Goal: Transaction & Acquisition: Purchase product/service

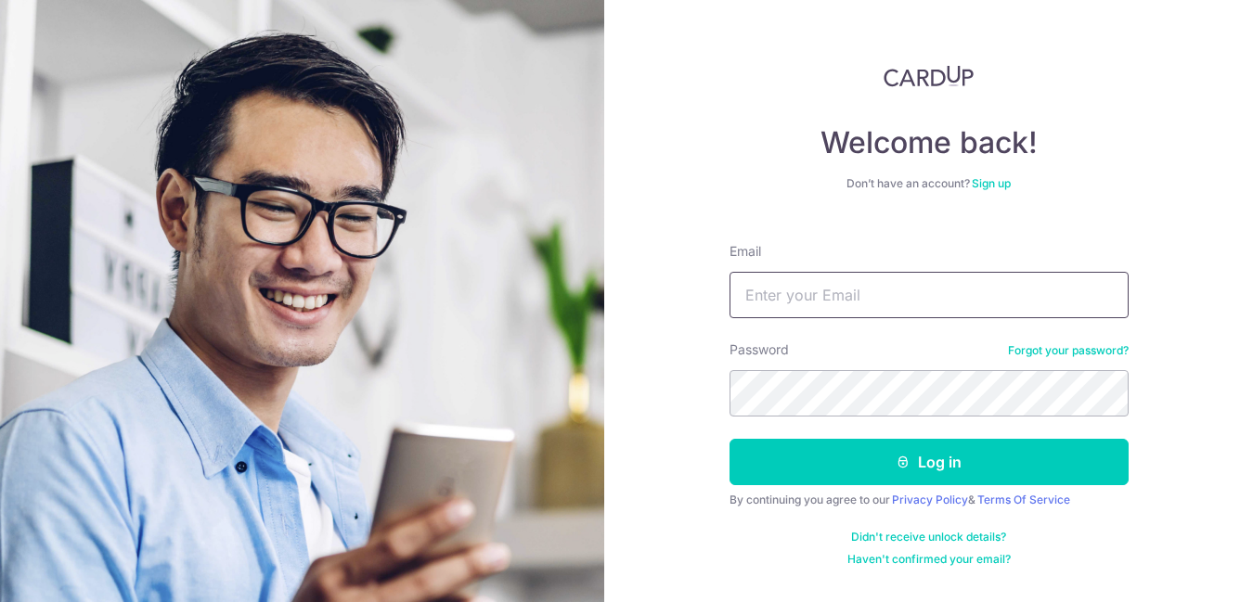
click at [851, 298] on input "Email" at bounding box center [928, 295] width 399 height 46
type input "[EMAIL_ADDRESS][DOMAIN_NAME]"
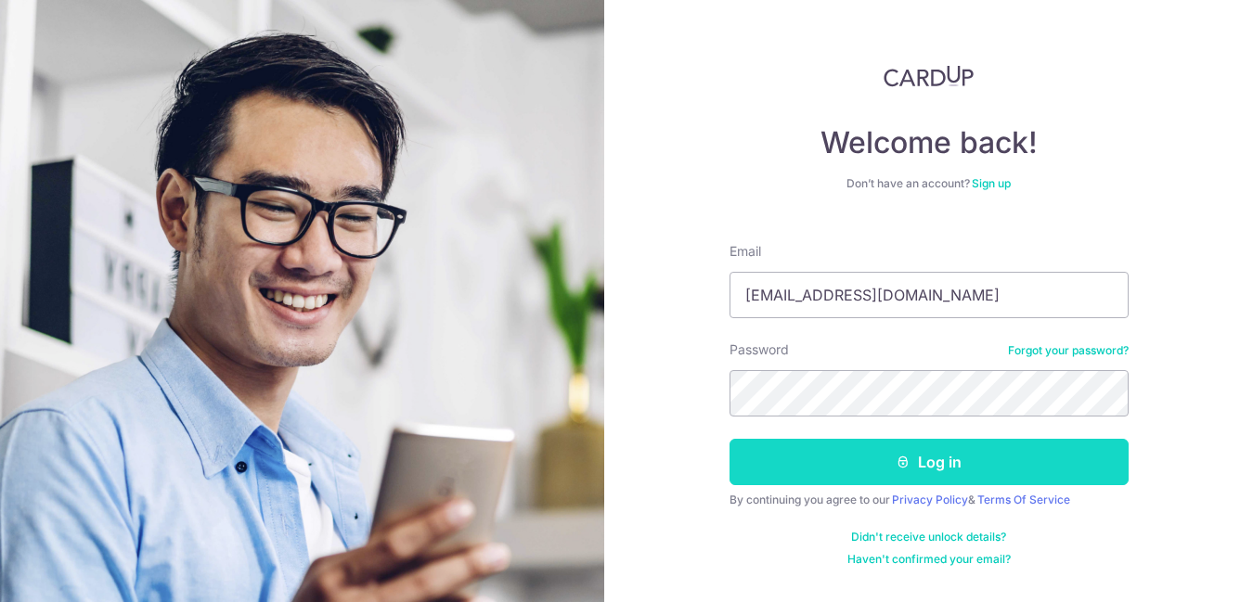
click at [770, 459] on button "Log in" at bounding box center [928, 462] width 399 height 46
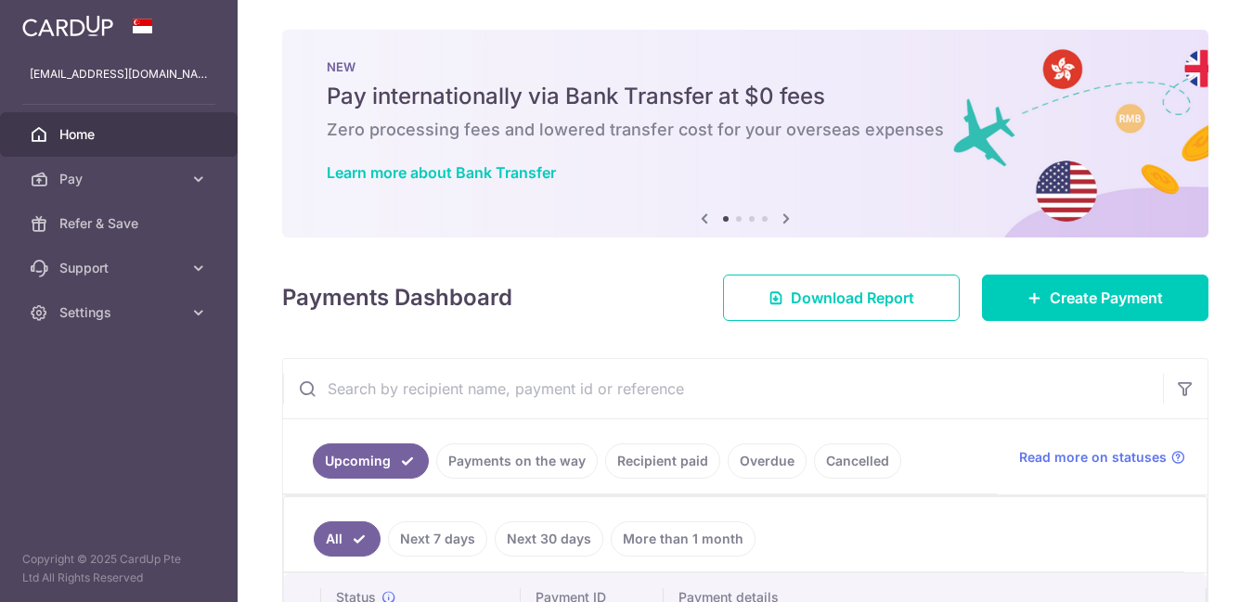
click at [457, 322] on div "× Pause Schedule Pause all future payments in this series Pause just this one p…" at bounding box center [745, 301] width 1015 height 602
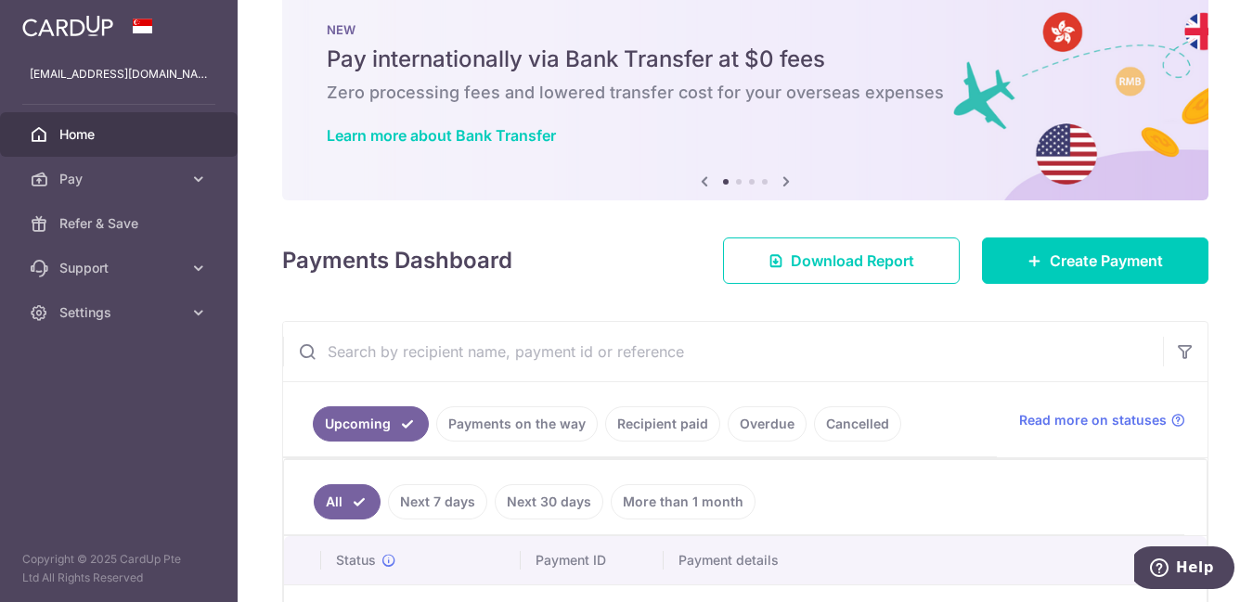
click at [476, 299] on div "× Pause Schedule Pause all future payments in this series Pause just this one p…" at bounding box center [745, 301] width 1015 height 602
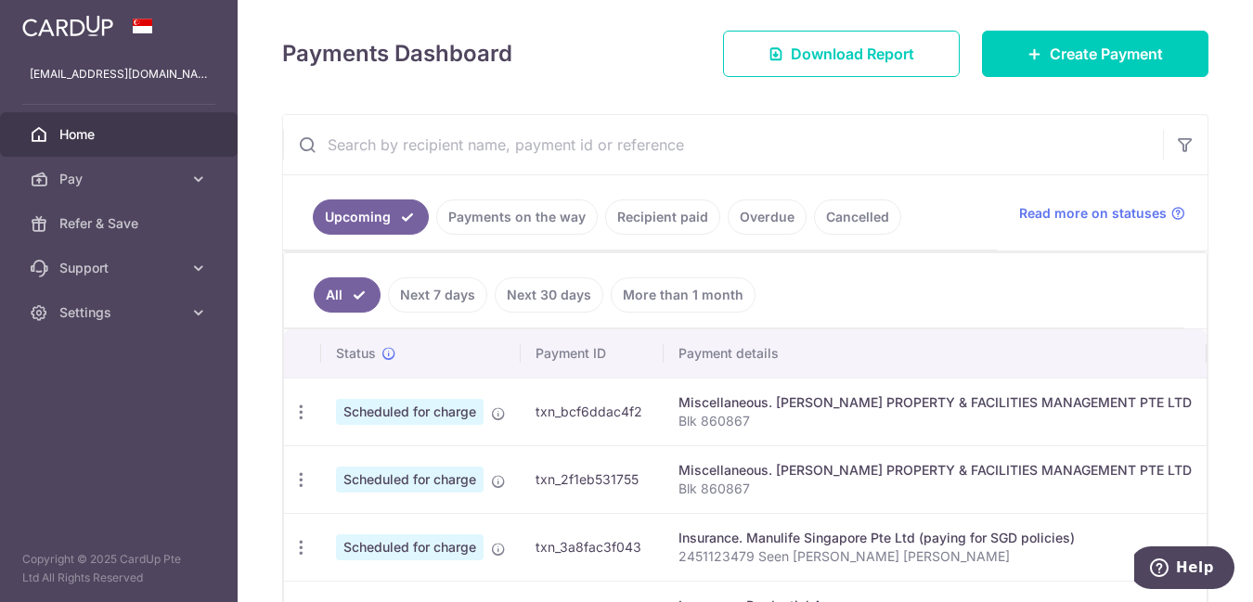
scroll to position [445, 0]
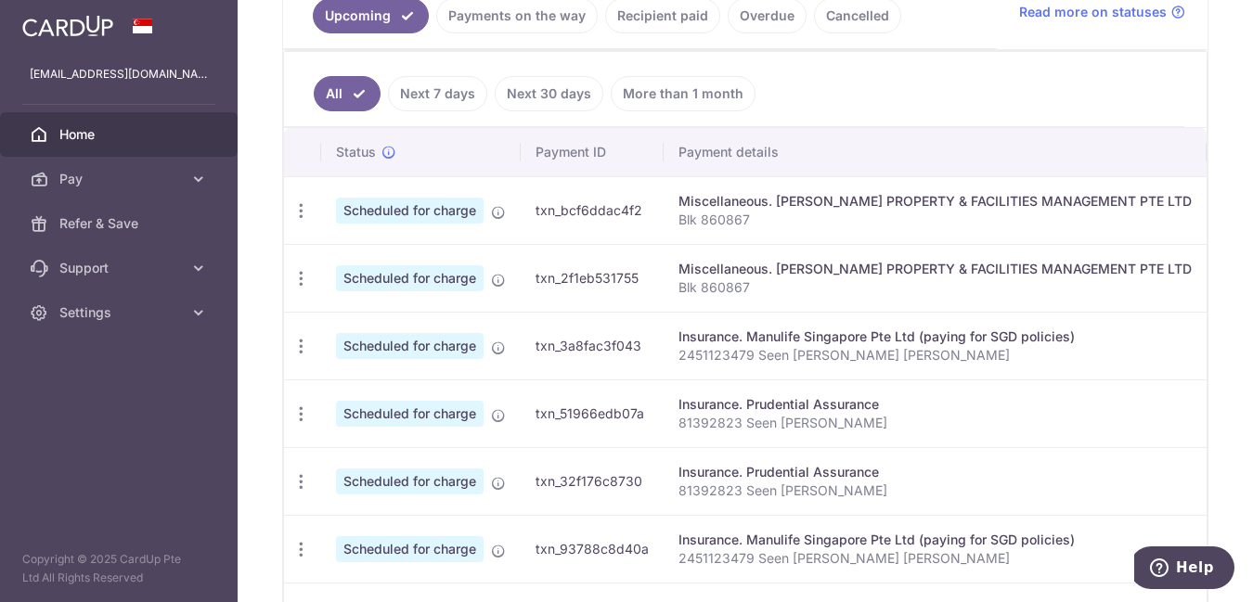
click at [690, 218] on p "Blk 860867" at bounding box center [934, 220] width 513 height 19
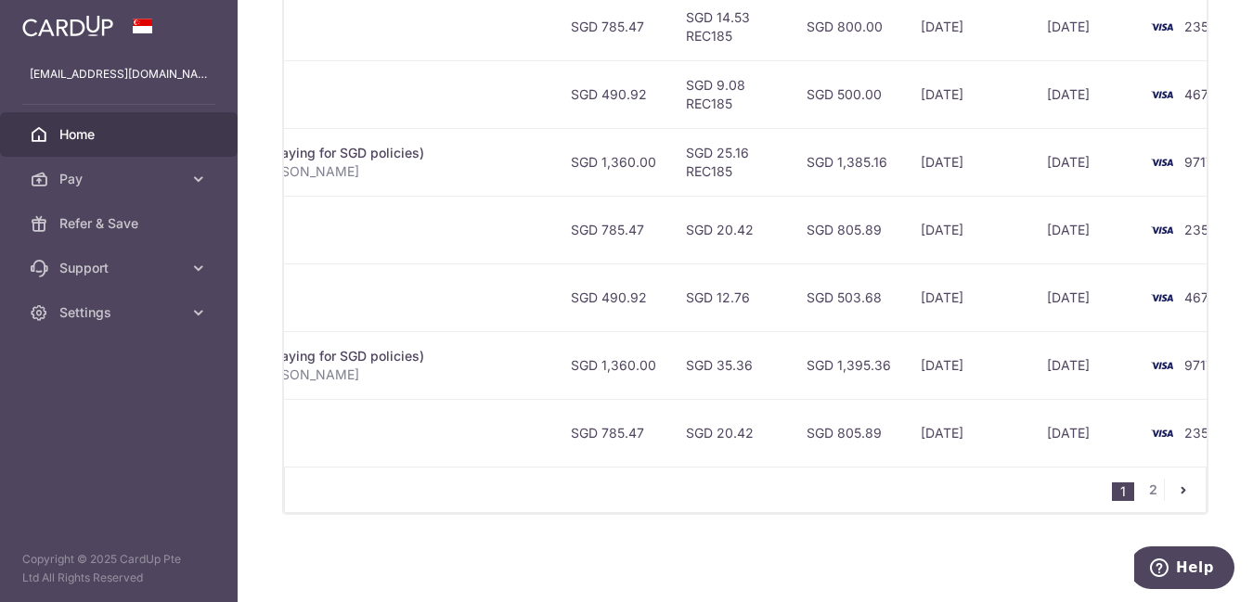
scroll to position [0, 705]
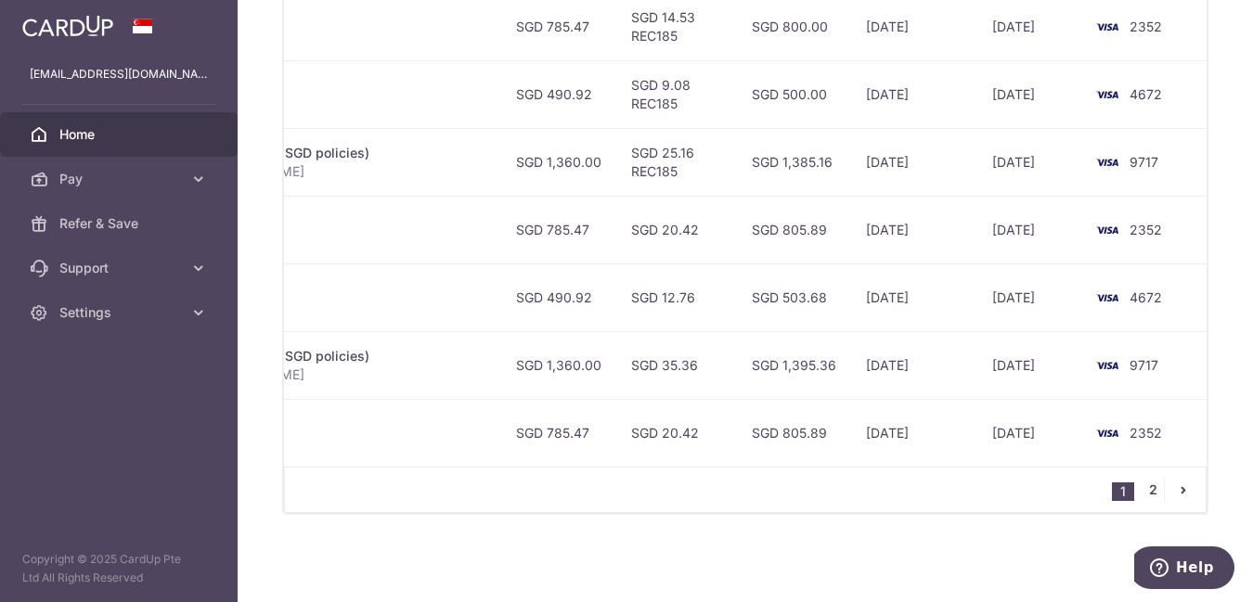
click at [1141, 484] on link "2" at bounding box center [1152, 490] width 22 height 22
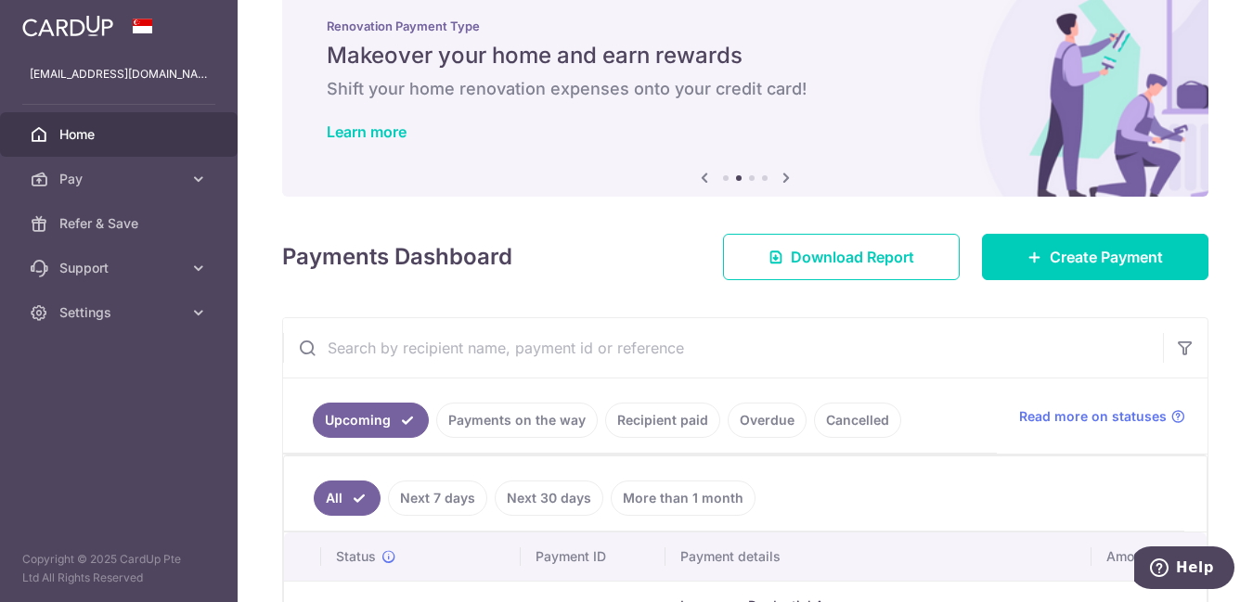
scroll to position [0, 0]
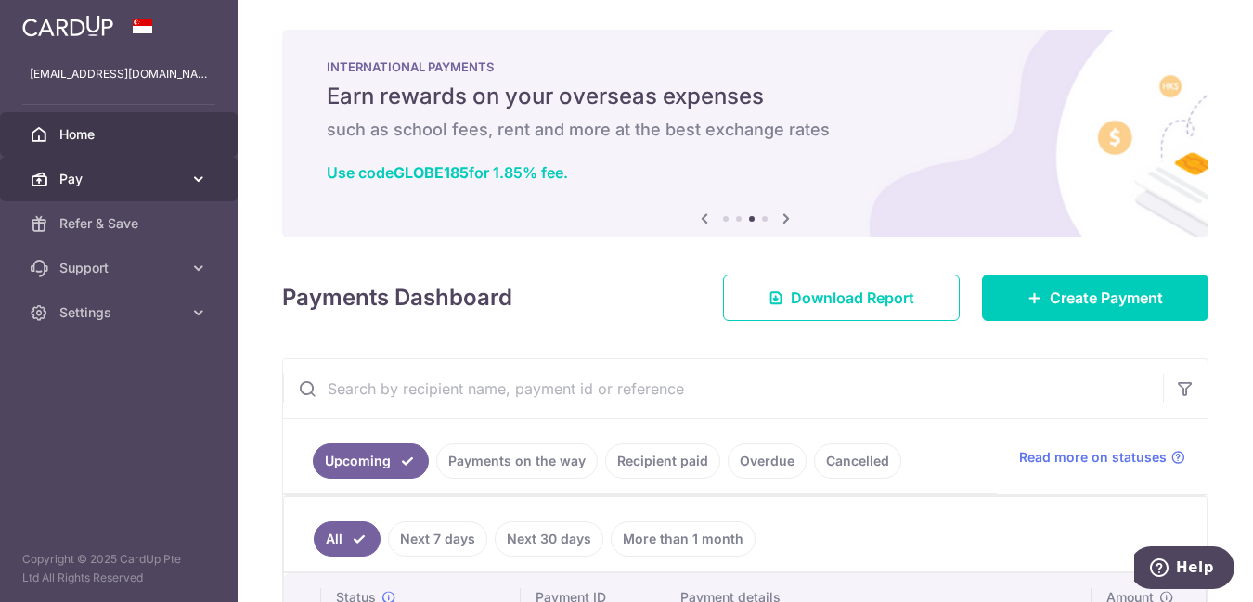
click at [65, 184] on span "Pay" at bounding box center [120, 179] width 122 height 19
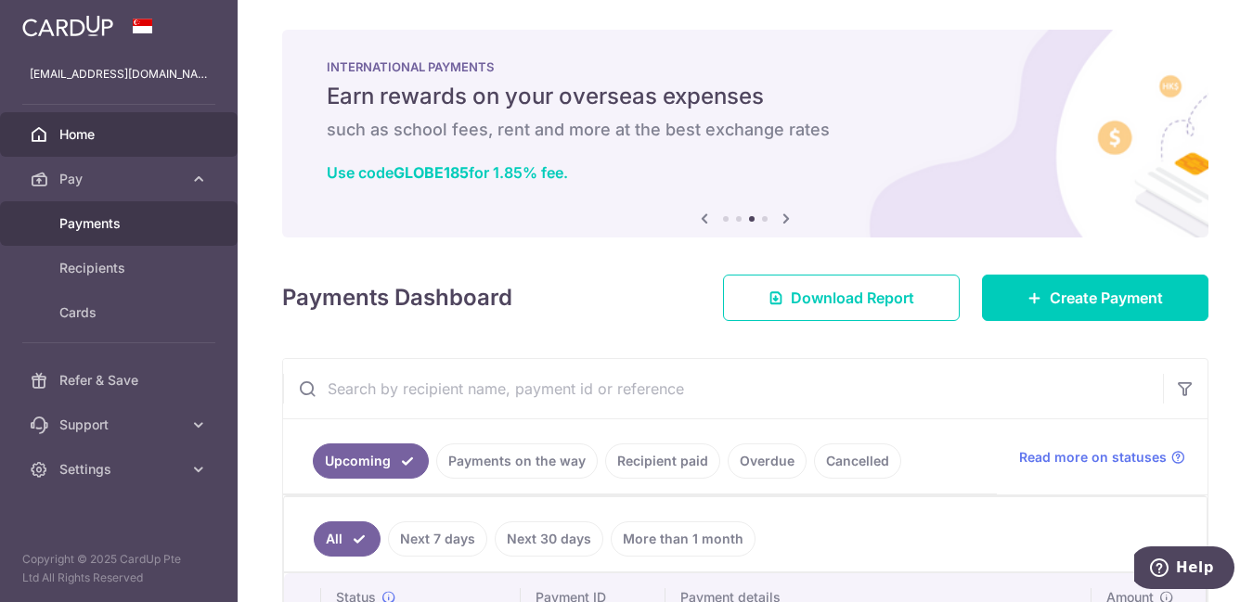
click at [83, 227] on span "Payments" at bounding box center [120, 223] width 122 height 19
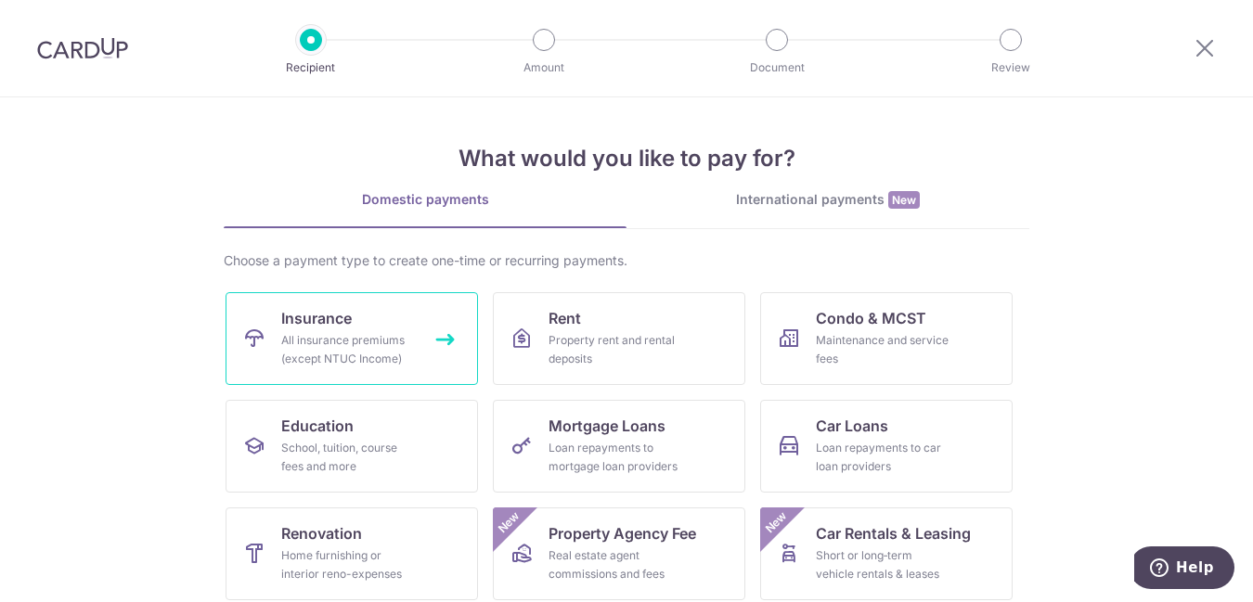
click at [285, 332] on div "All insurance premiums (except NTUC Income)" at bounding box center [348, 349] width 134 height 37
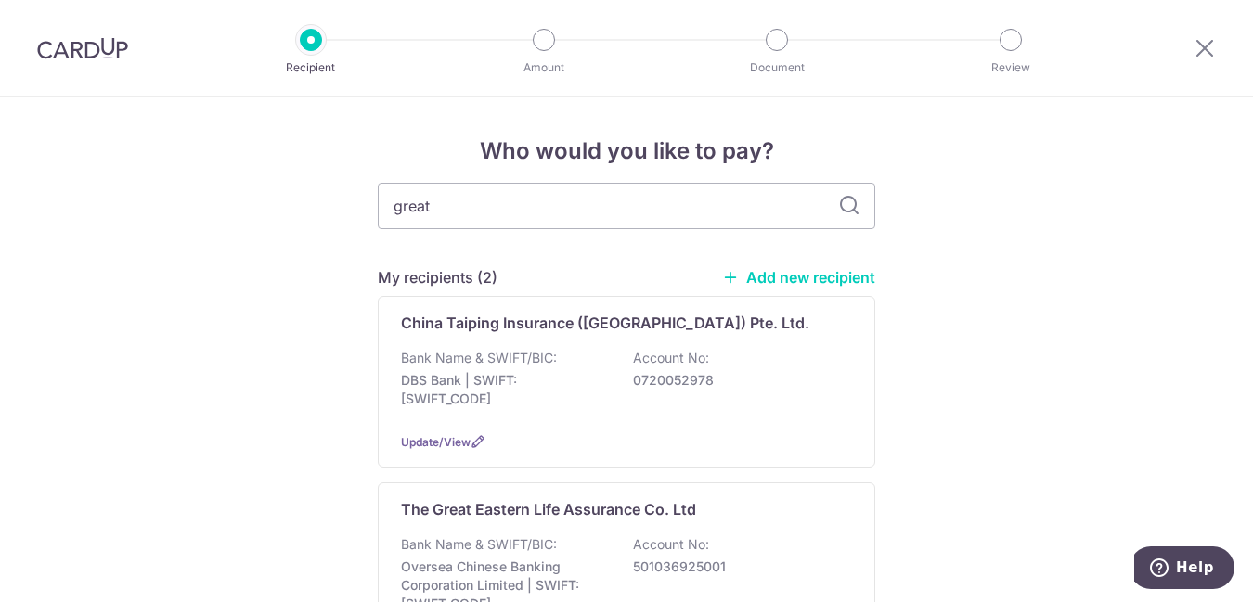
type input "great"
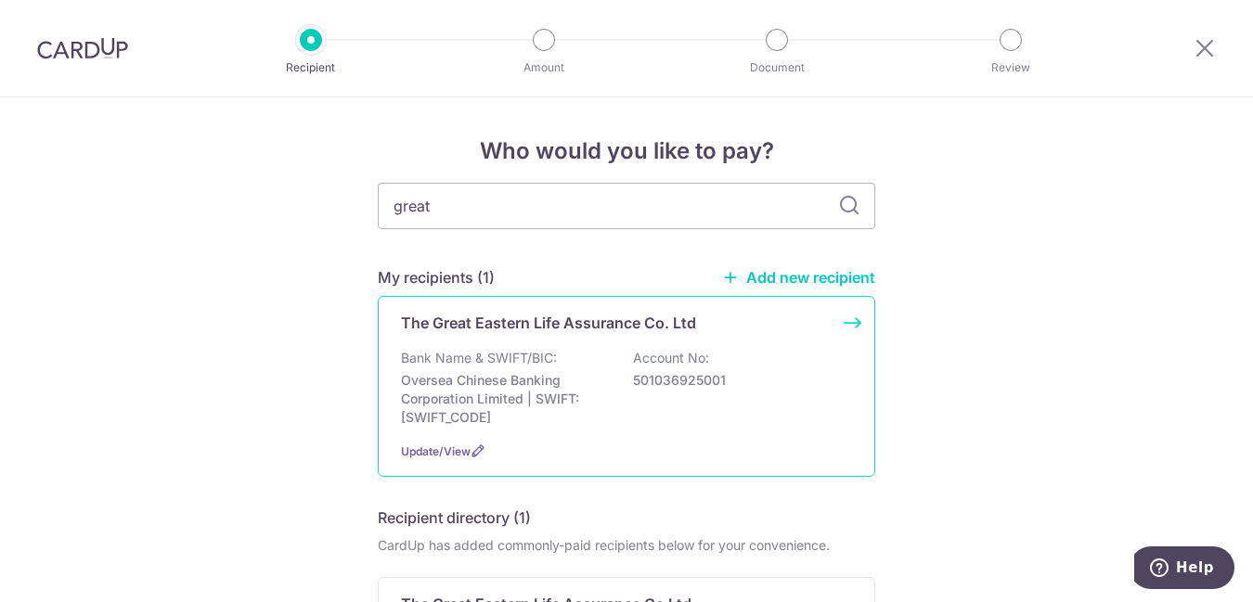
click at [547, 328] on p "The Great Eastern Life Assurance Co. Ltd" at bounding box center [548, 323] width 295 height 22
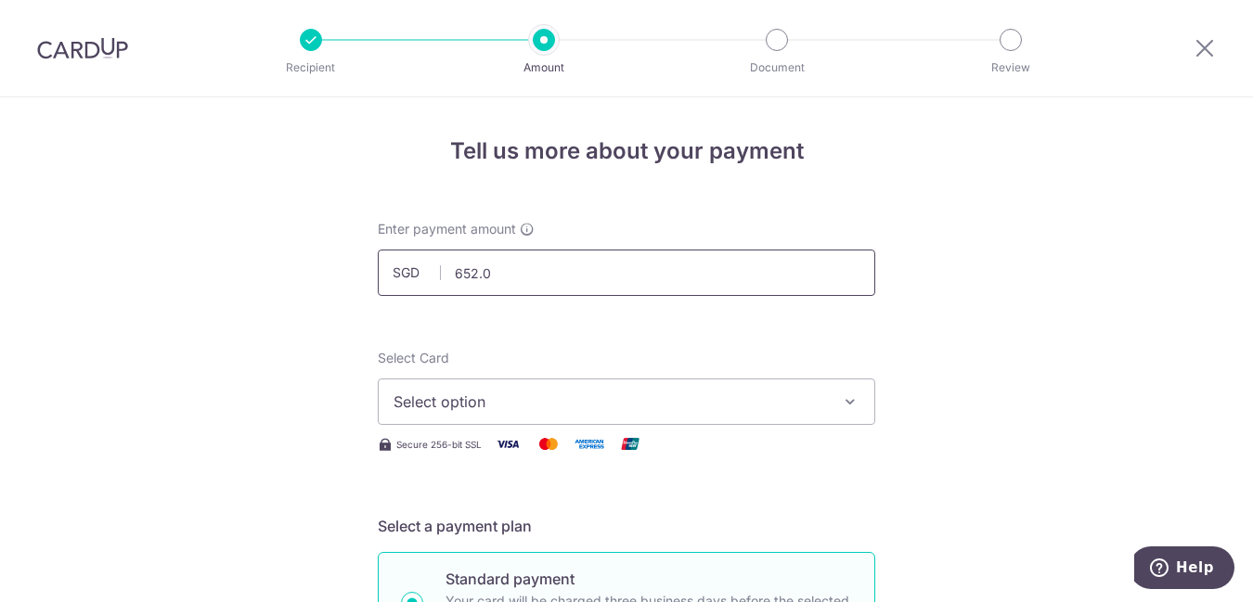
type input "652.05"
click at [587, 413] on button "Select option" at bounding box center [626, 402] width 497 height 46
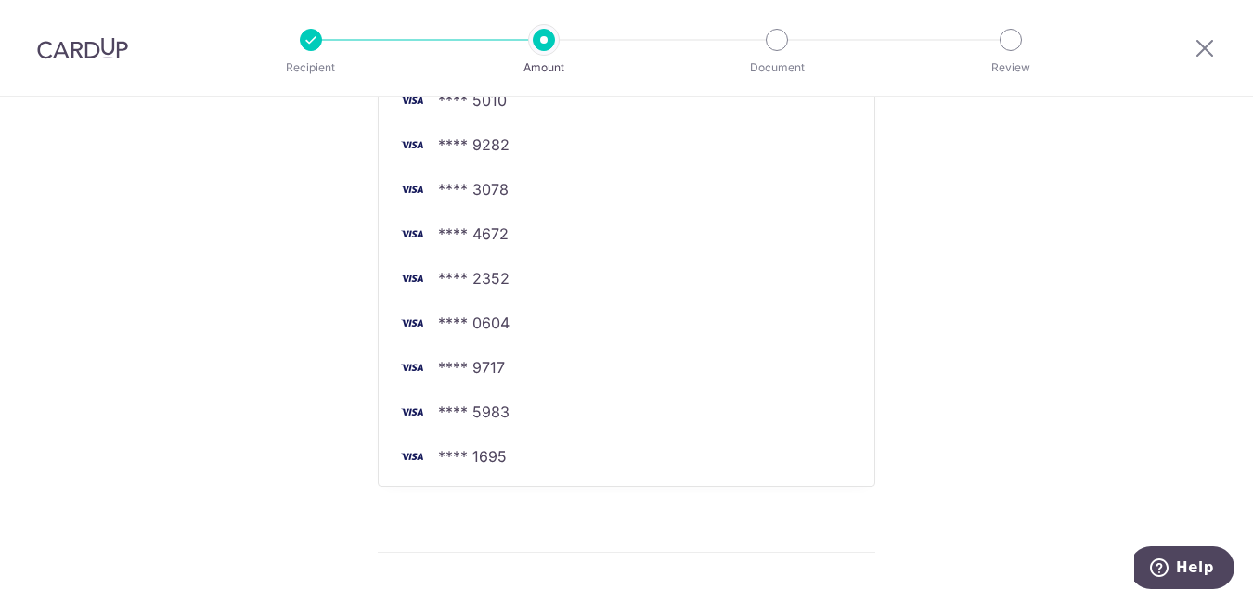
scroll to position [610, 0]
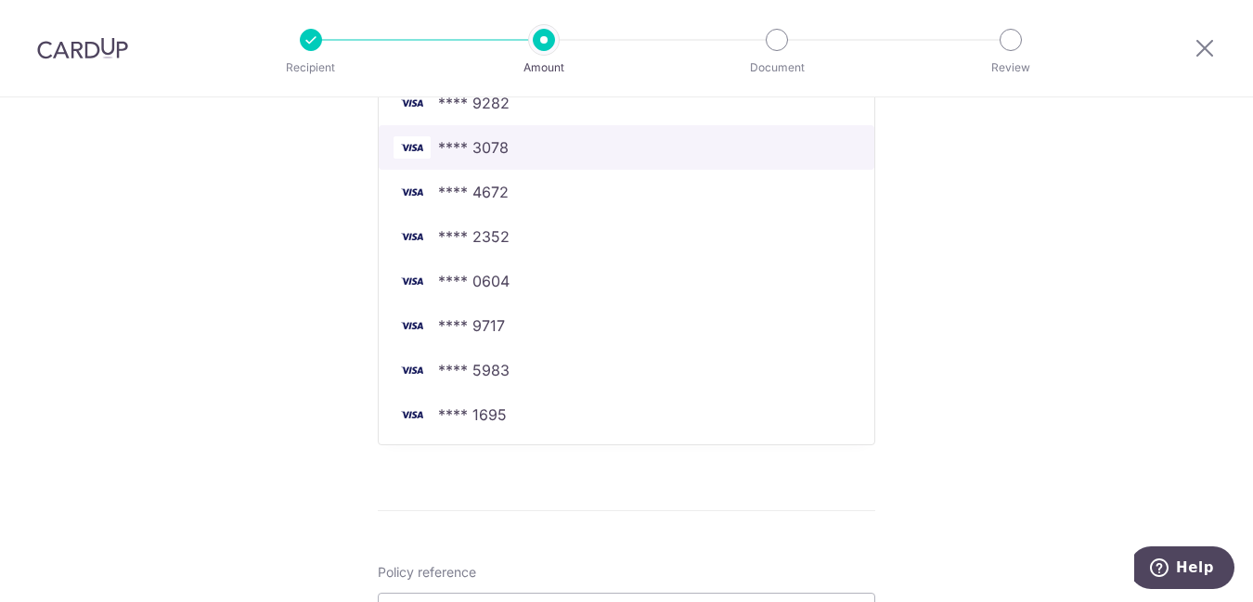
click at [521, 158] on span "**** 3078" at bounding box center [626, 147] width 466 height 22
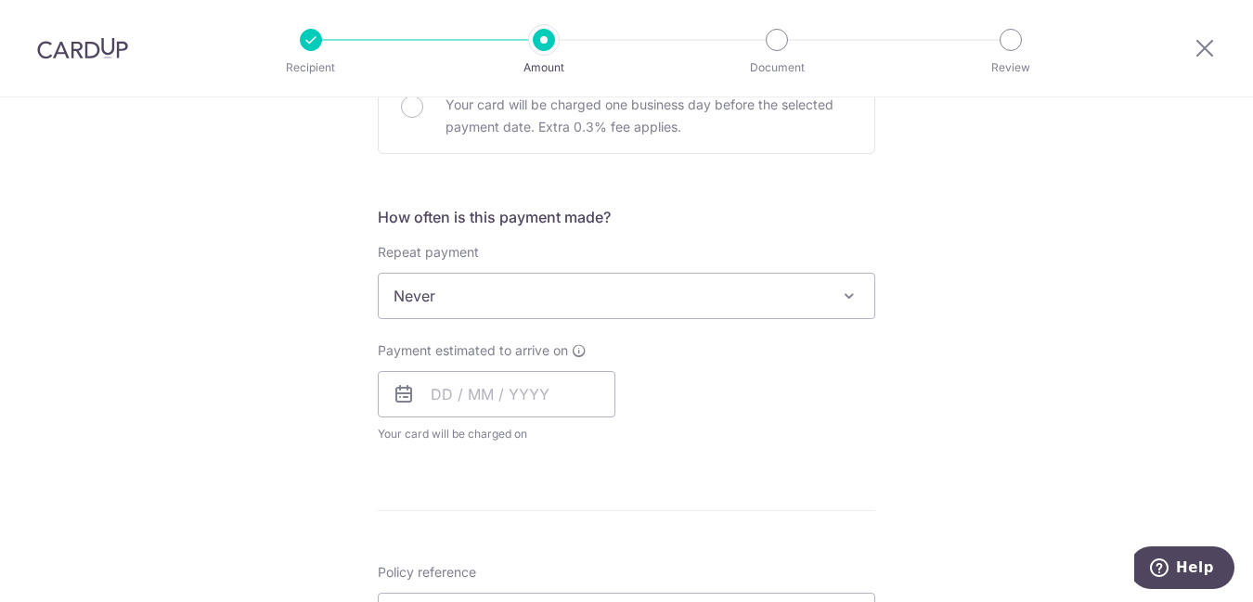
click at [1004, 256] on div "Tell us more about your payment Enter payment amount SGD 652.05 652.05 Select C…" at bounding box center [626, 327] width 1253 height 1679
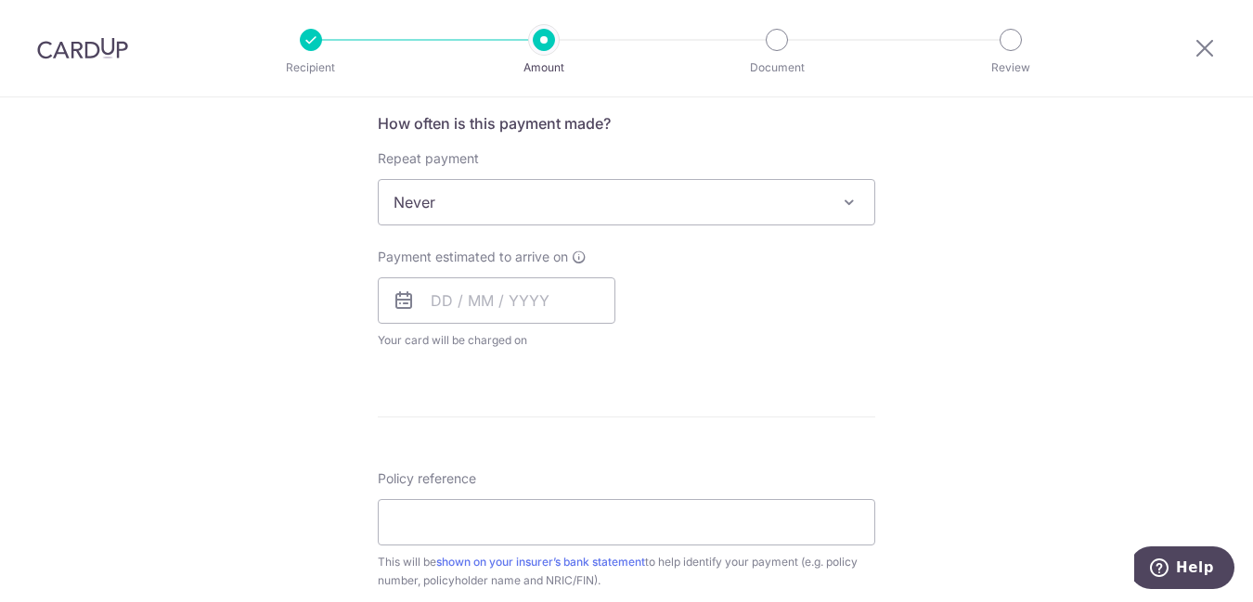
scroll to position [697, 0]
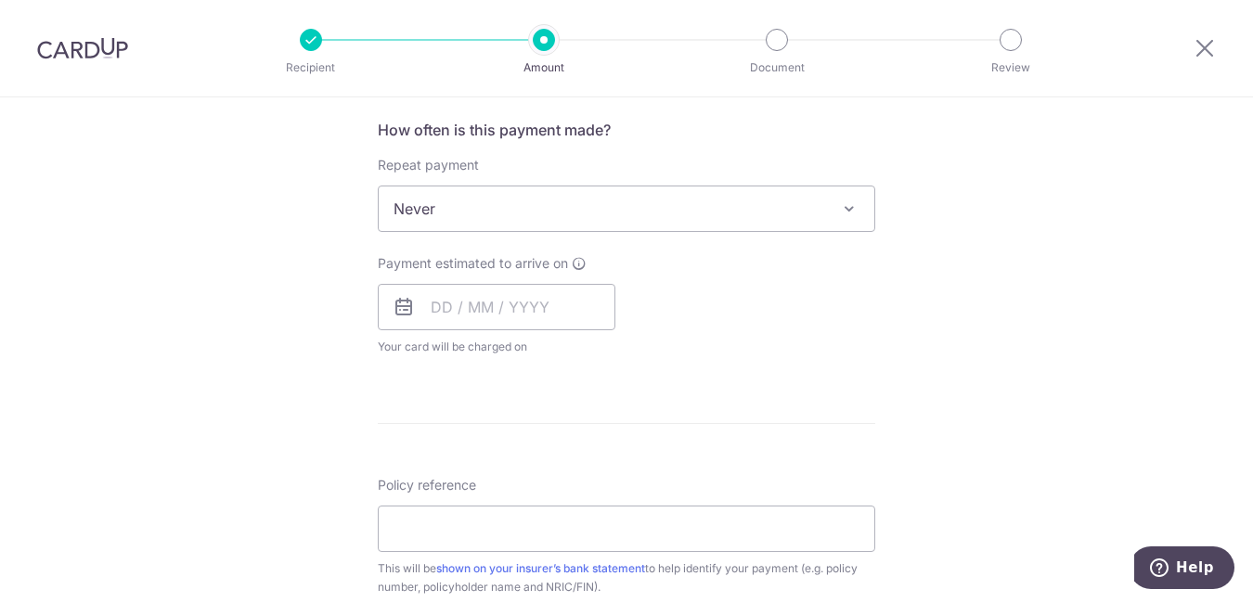
click at [639, 192] on span "Never" at bounding box center [627, 209] width 496 height 45
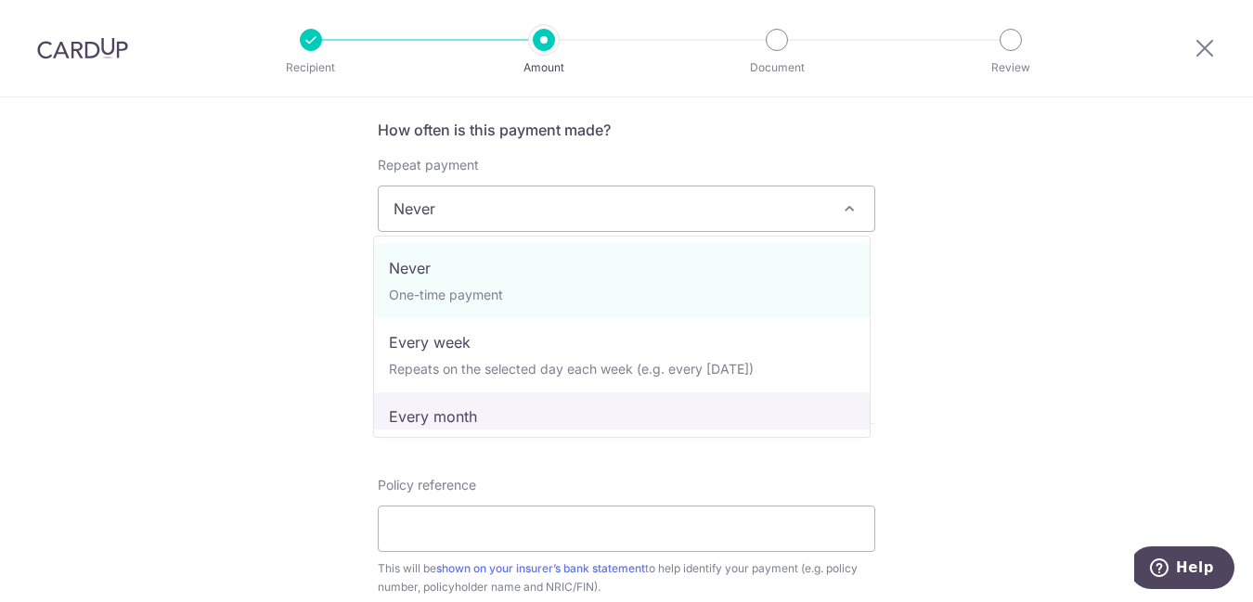
select select "3"
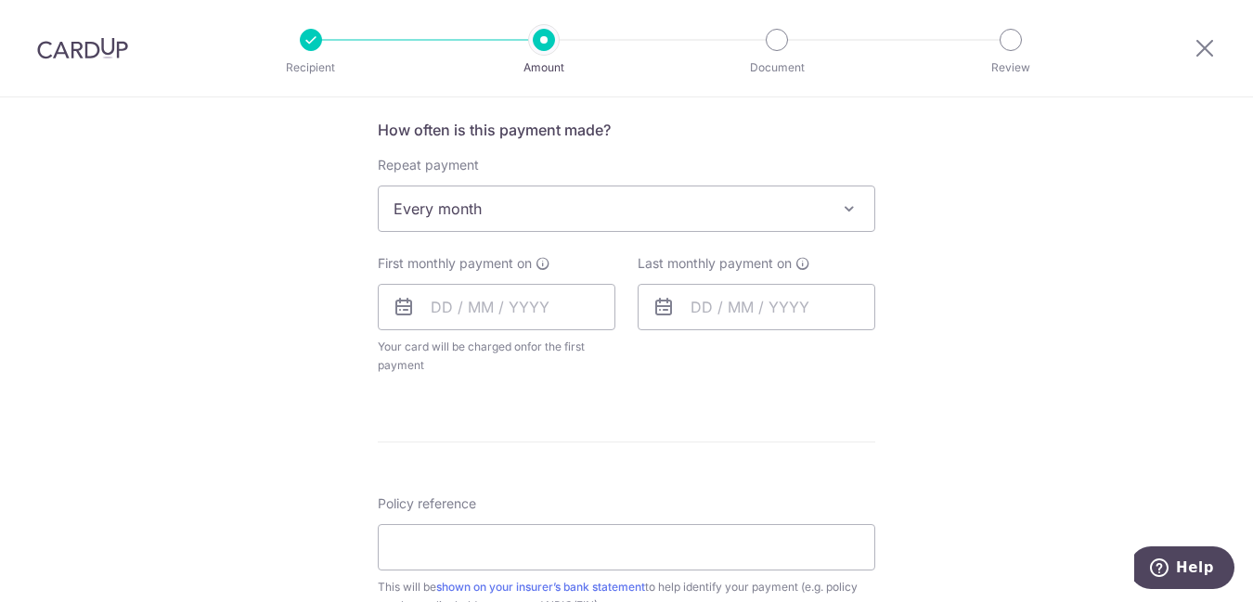
click at [398, 311] on icon at bounding box center [404, 307] width 22 height 22
click at [421, 308] on input "text" at bounding box center [497, 307] width 238 height 46
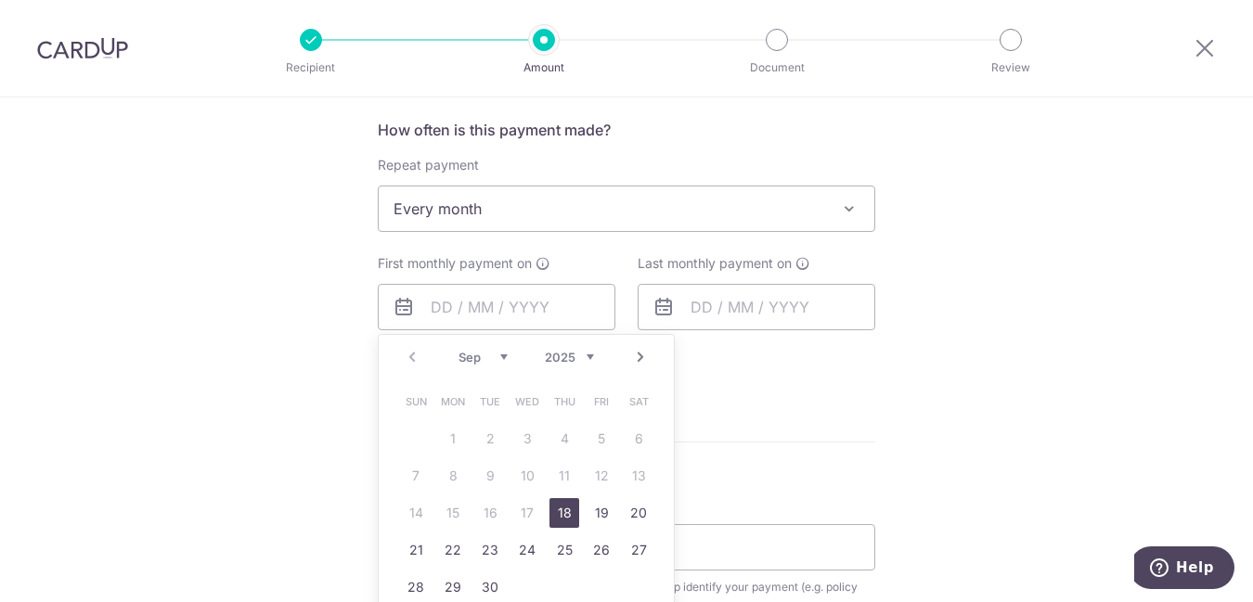
click at [565, 510] on link "18" at bounding box center [564, 513] width 30 height 30
type input "[DATE]"
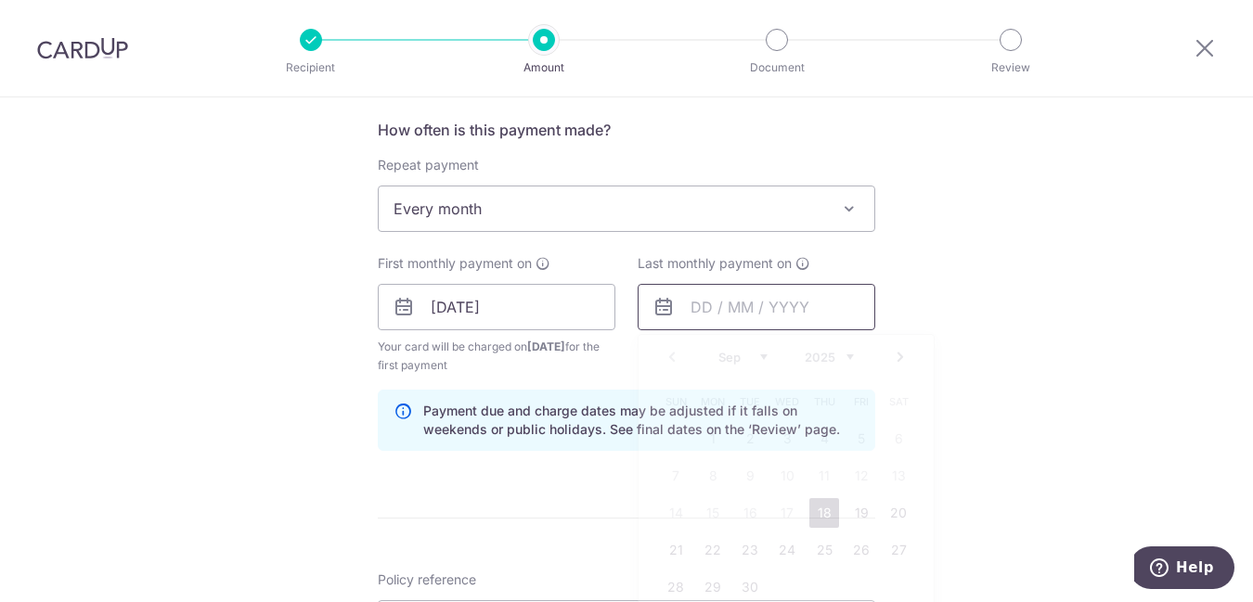
click at [692, 307] on input "text" at bounding box center [757, 307] width 238 height 46
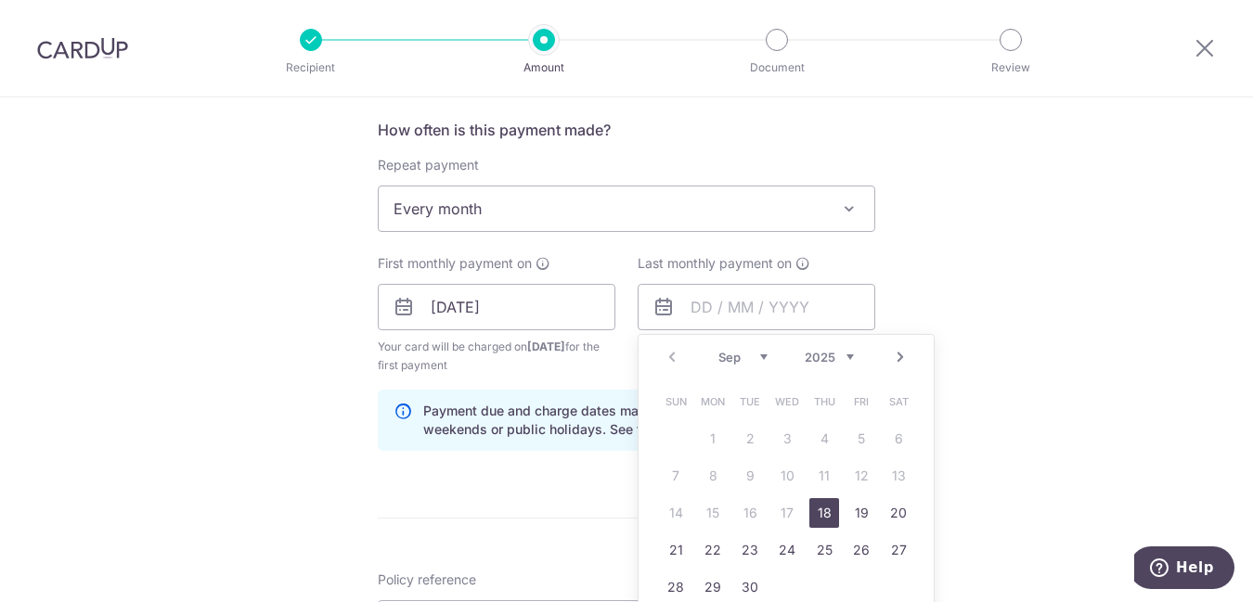
click at [895, 361] on link "Next" at bounding box center [900, 357] width 22 height 22
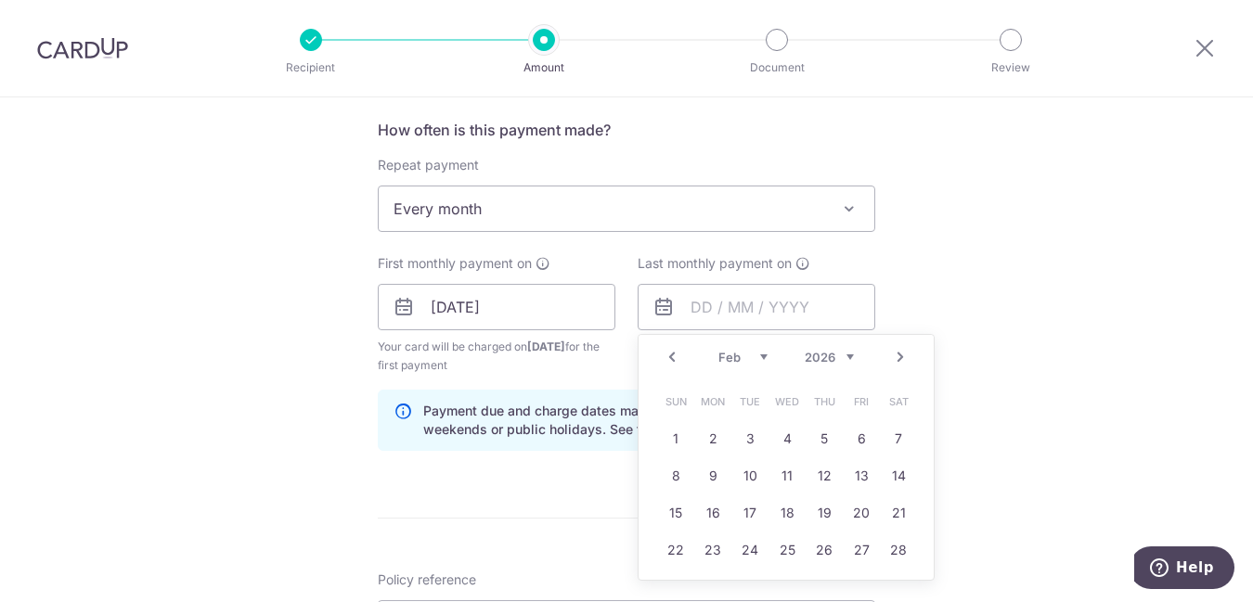
click at [895, 361] on link "Next" at bounding box center [900, 357] width 22 height 22
click at [815, 515] on link "18" at bounding box center [824, 513] width 30 height 30
type input "18/06/2026"
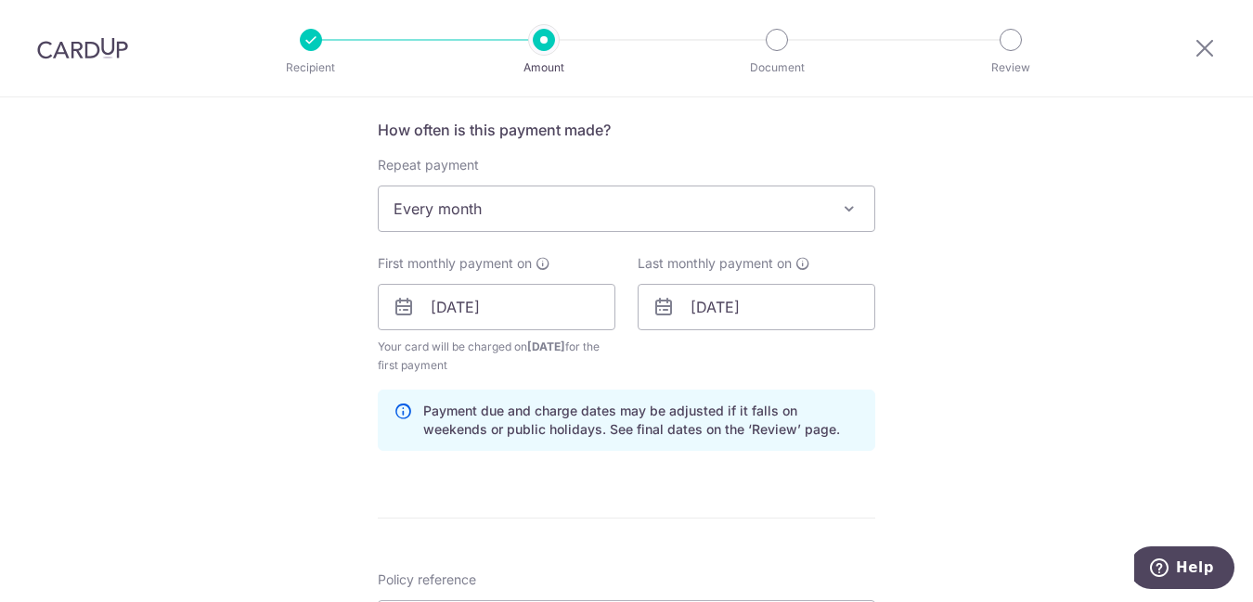
click at [245, 371] on div "Tell us more about your payment Enter payment amount SGD 652.05 652.05 Select C…" at bounding box center [626, 287] width 1253 height 1773
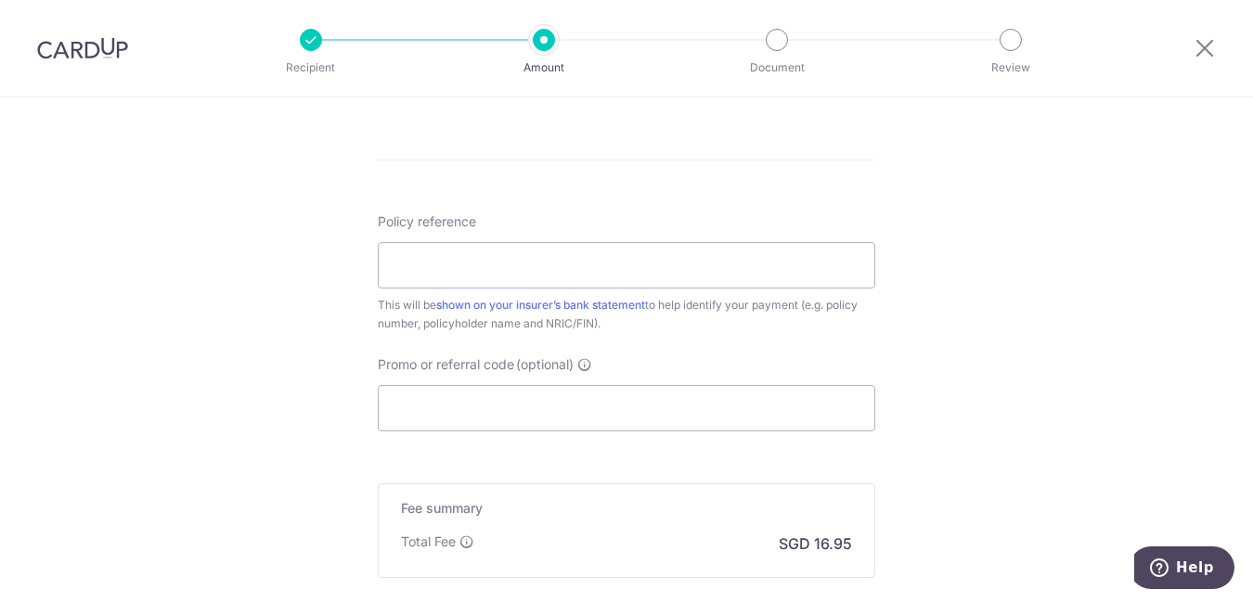
scroll to position [1068, 0]
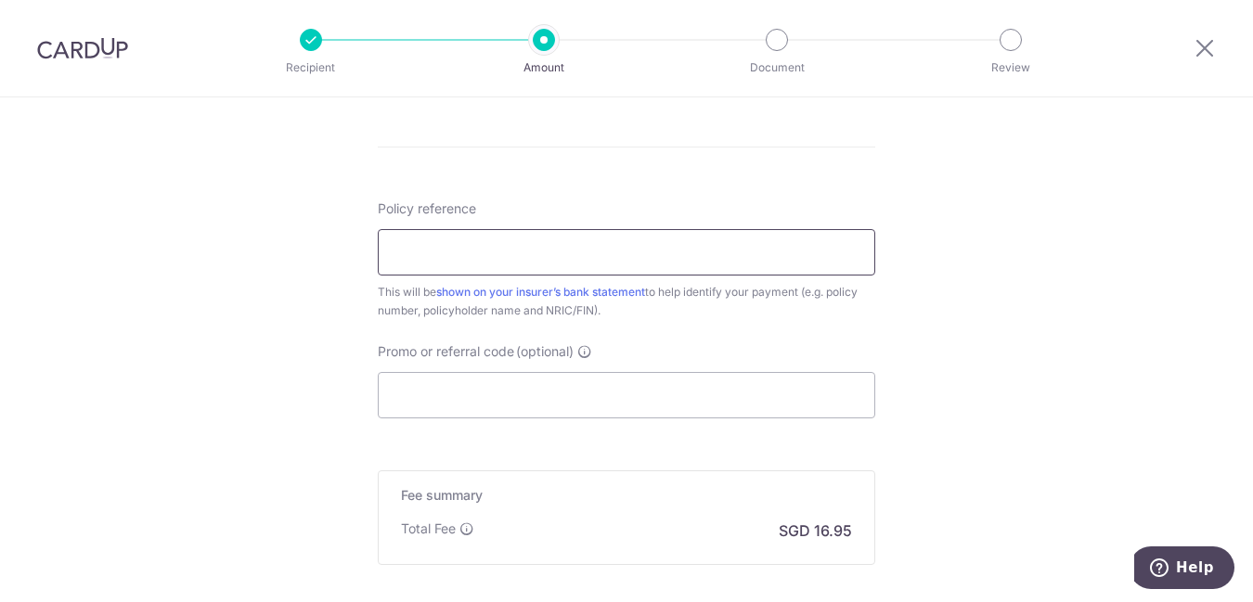
click at [495, 252] on input "Policy reference" at bounding box center [626, 252] width 497 height 46
paste input "0071329972"
type input "0"
paste input "0071329972"
type input "0071329972"
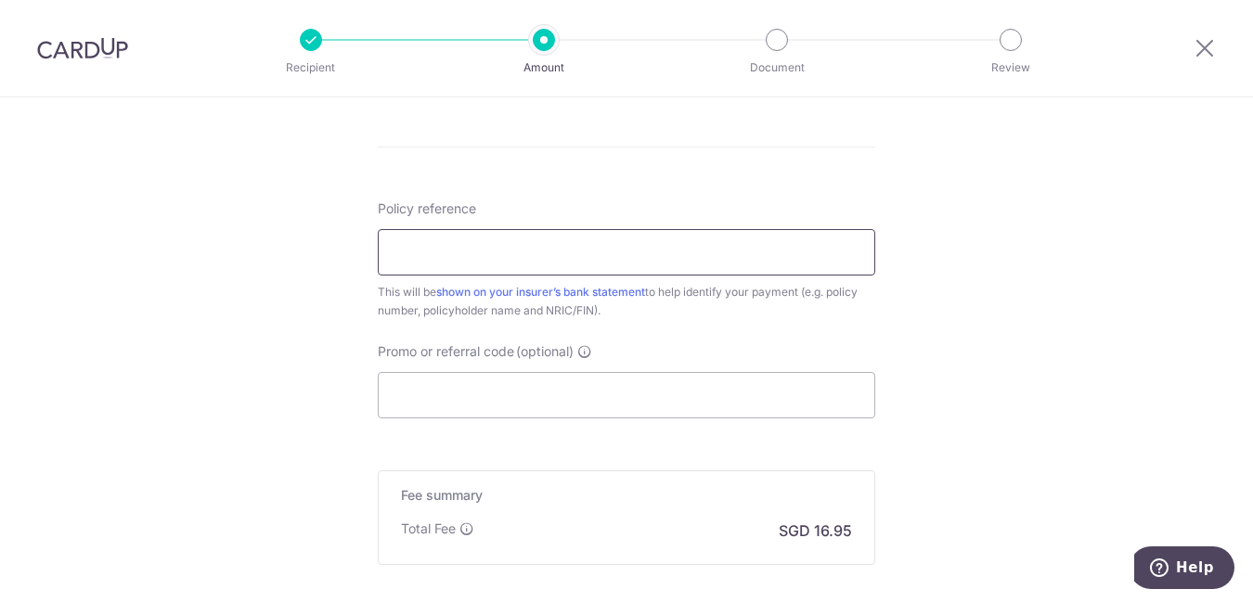
type input "0"
paste input "0071329972"
type input "0071329972 SEEN [PERSON_NAME] [PERSON_NAME]"
type input "G"
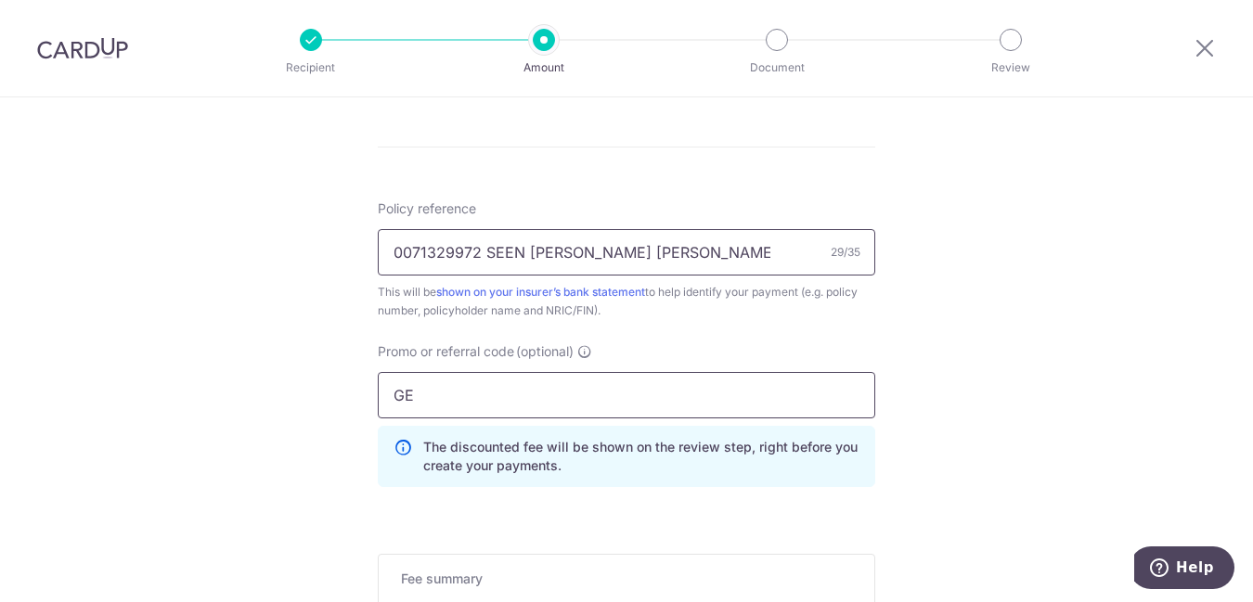
type input "G"
type input "REC185"
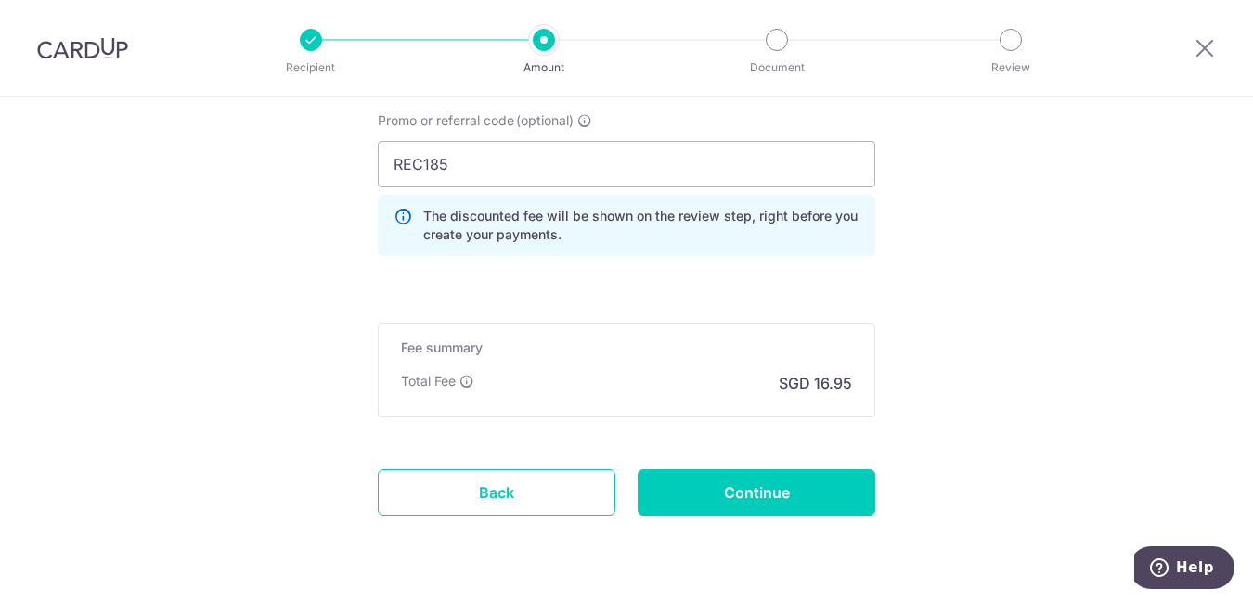
scroll to position [1352, 0]
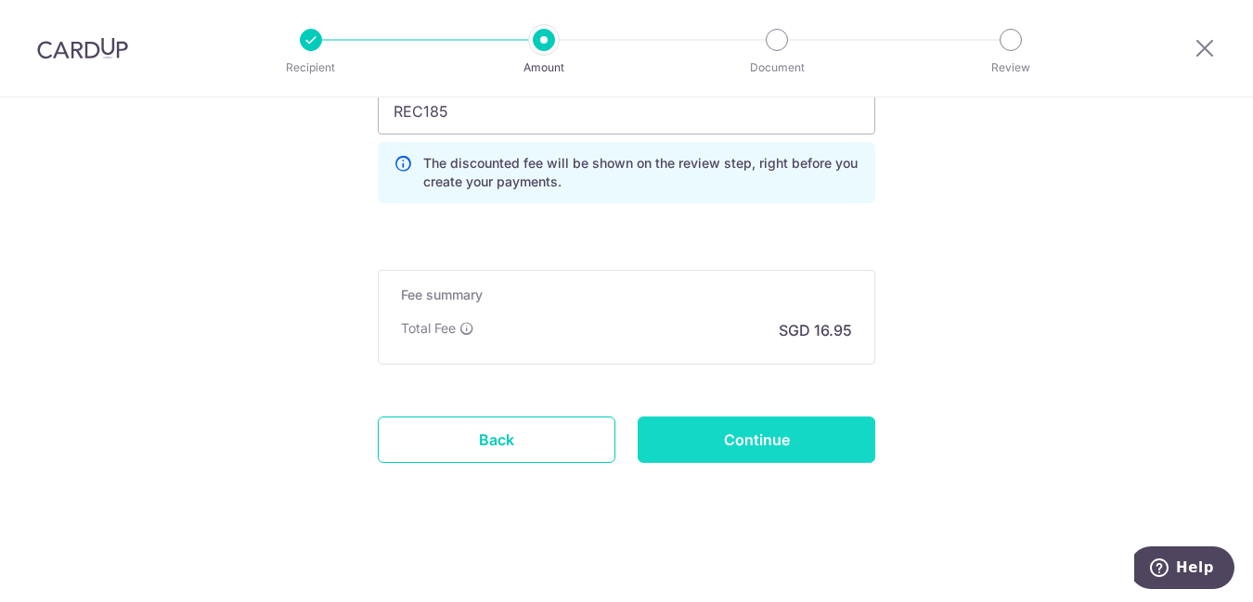
click at [760, 450] on input "Continue" at bounding box center [757, 440] width 238 height 46
type input "Create Schedule"
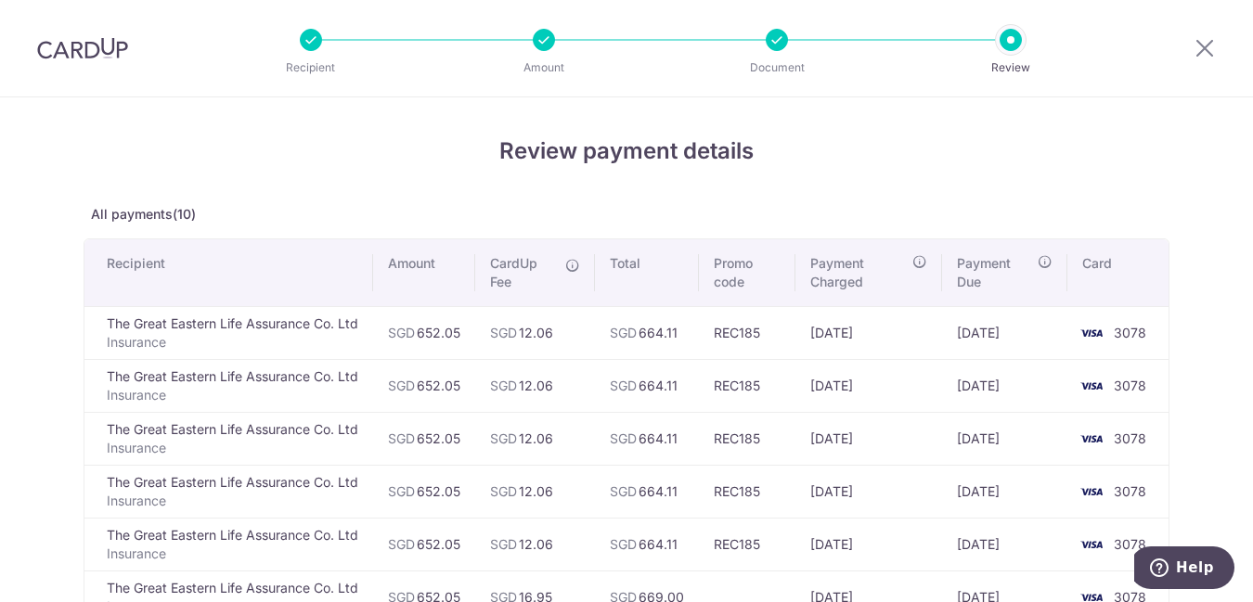
drag, startPoint x: 0, startPoint y: 0, endPoint x: 760, endPoint y: 450, distance: 883.3
click at [760, 450] on td "REC185" at bounding box center [747, 438] width 97 height 53
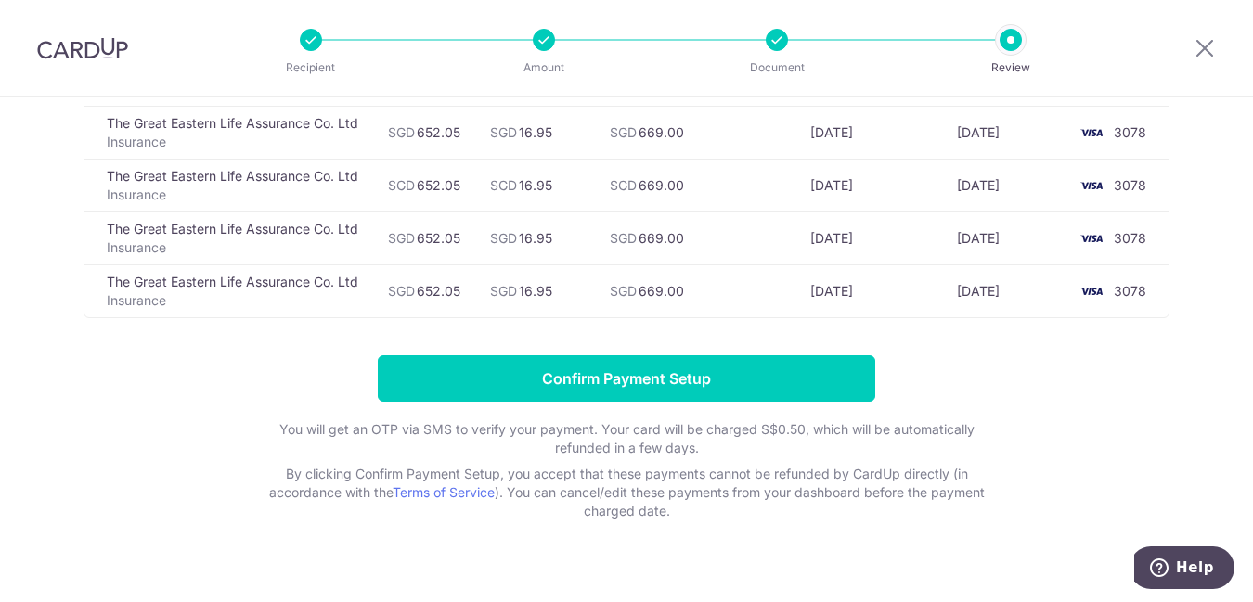
scroll to position [546, 0]
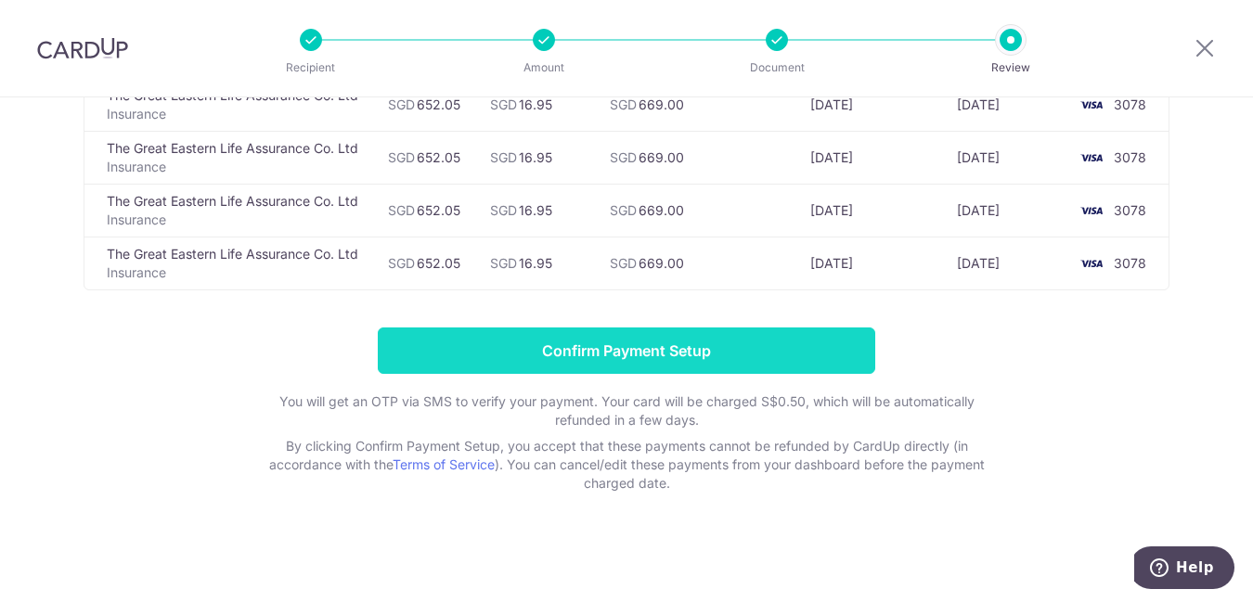
click at [675, 348] on input "Confirm Payment Setup" at bounding box center [626, 351] width 497 height 46
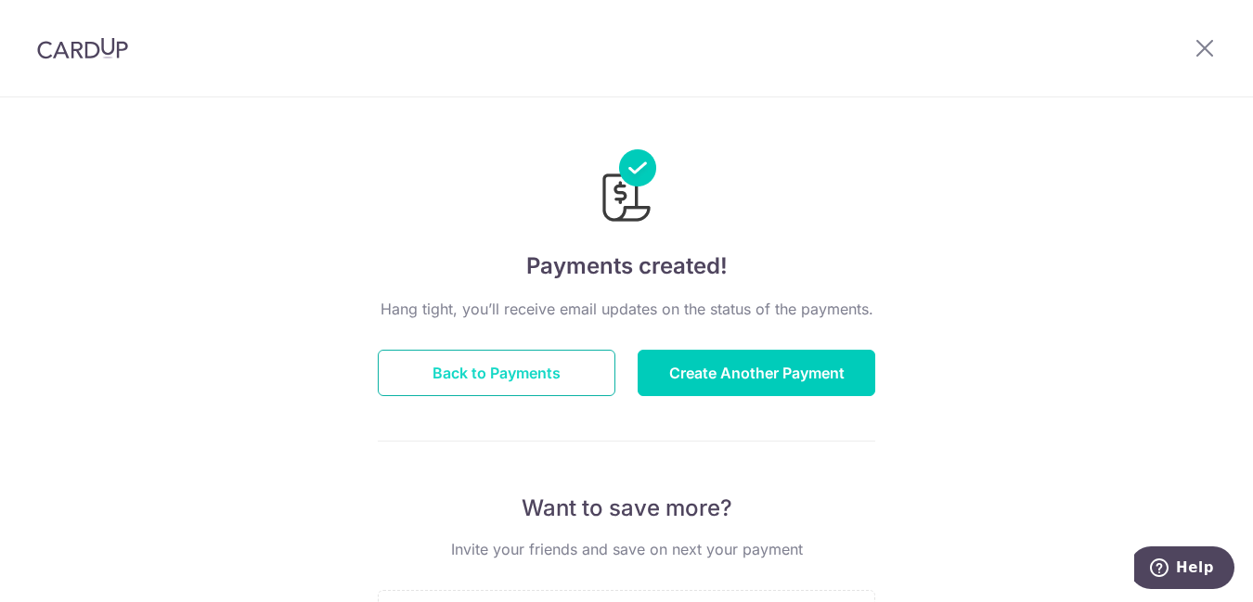
click at [538, 374] on button "Back to Payments" at bounding box center [497, 373] width 238 height 46
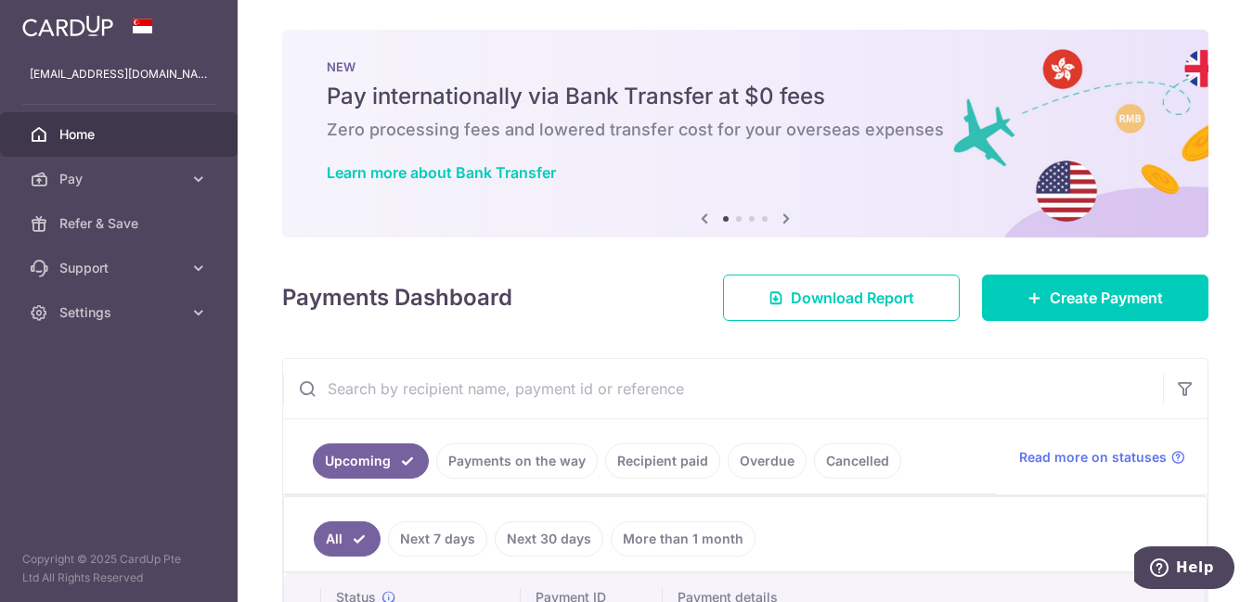
click at [528, 354] on div "× Pause Schedule Pause all future payments in this series Pause just this one p…" at bounding box center [745, 301] width 1015 height 602
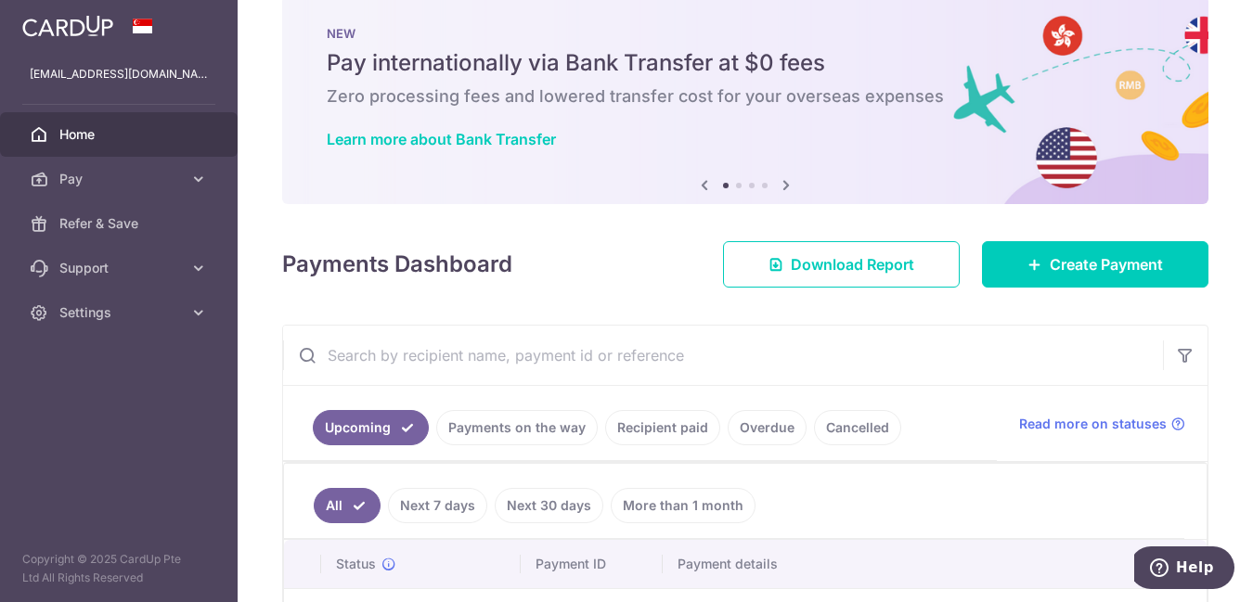
scroll to position [37, 0]
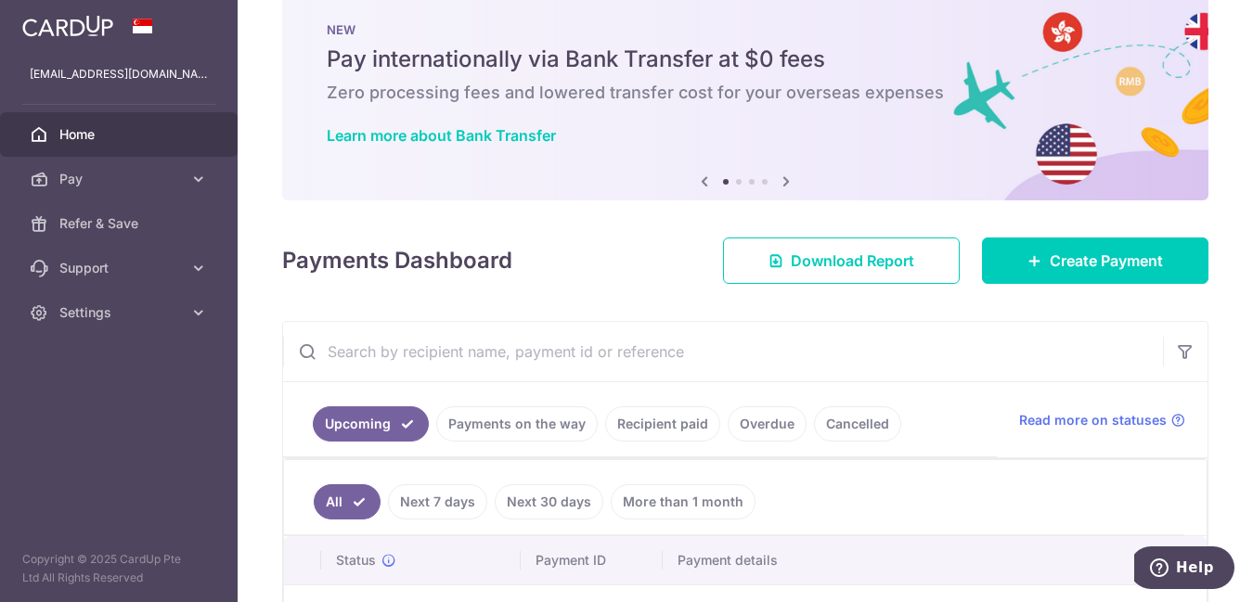
click at [495, 310] on div "× Pause Schedule Pause all future payments in this series Pause just this one p…" at bounding box center [745, 301] width 1015 height 602
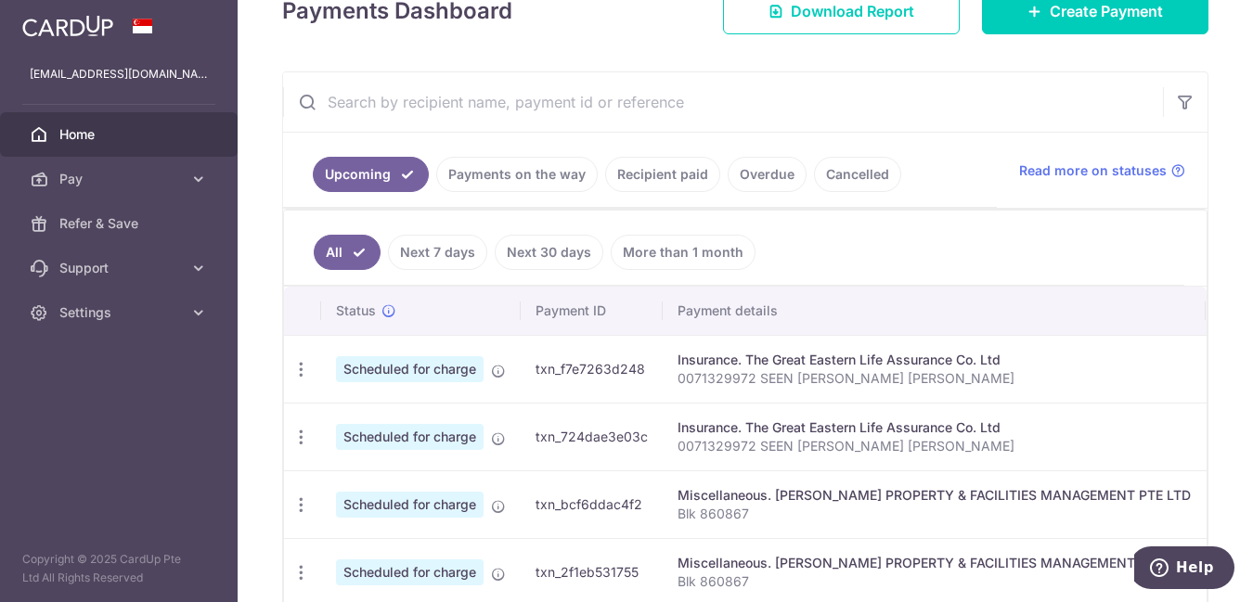
scroll to position [297, 0]
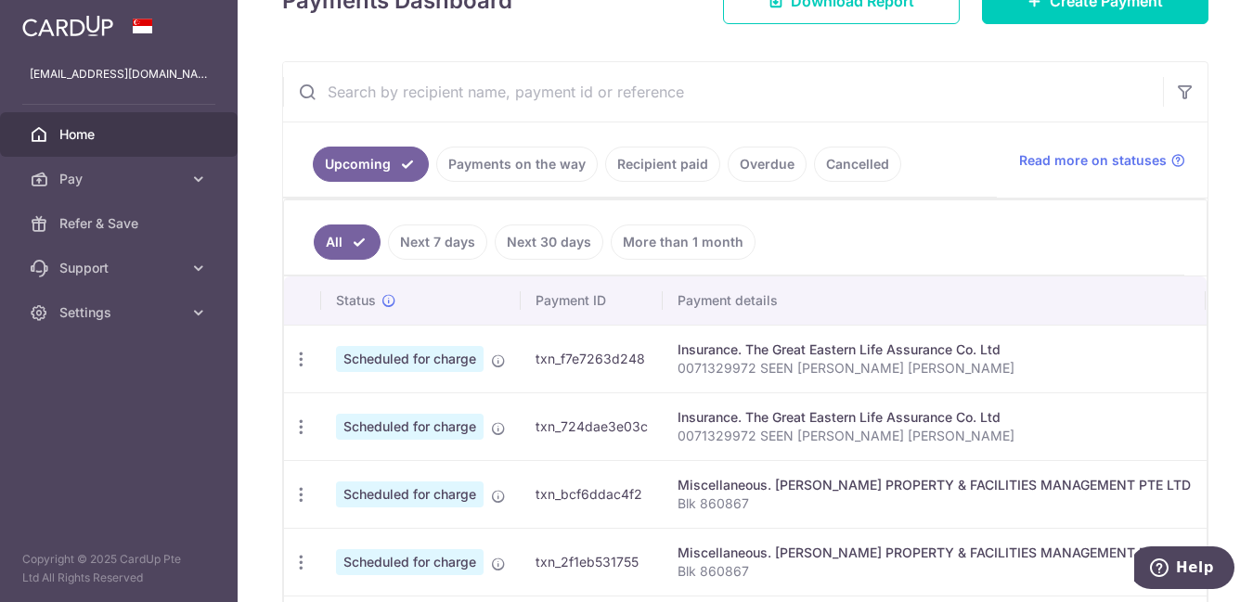
click at [677, 367] on p "0071329972 SEEN [PERSON_NAME] [PERSON_NAME]" at bounding box center [933, 368] width 513 height 19
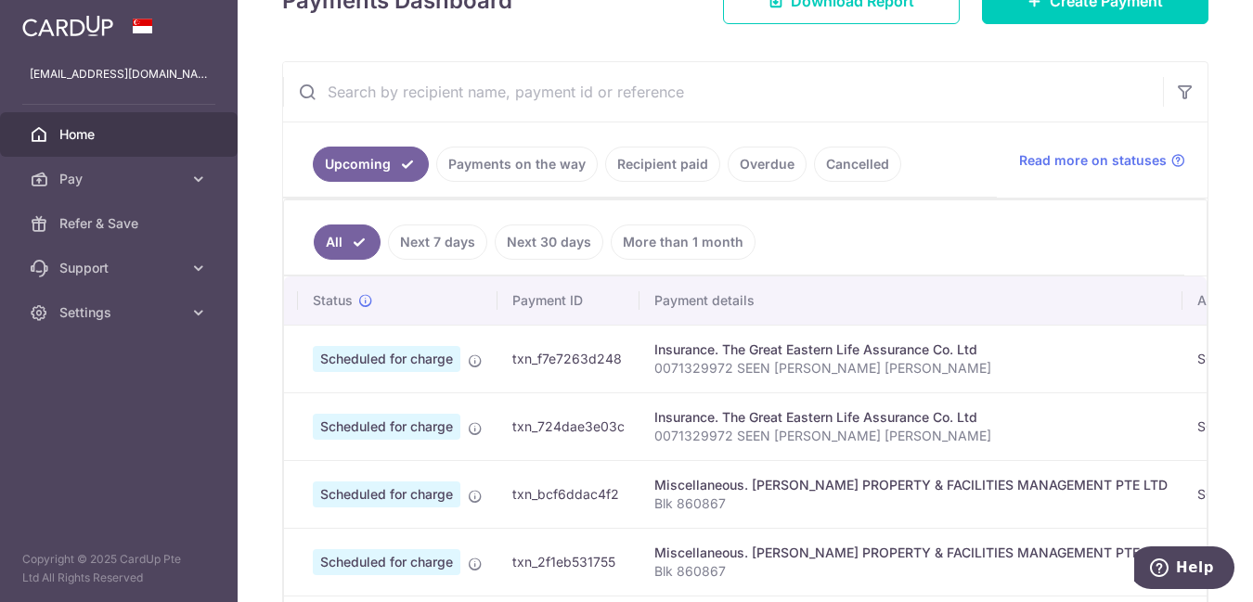
scroll to position [0, 0]
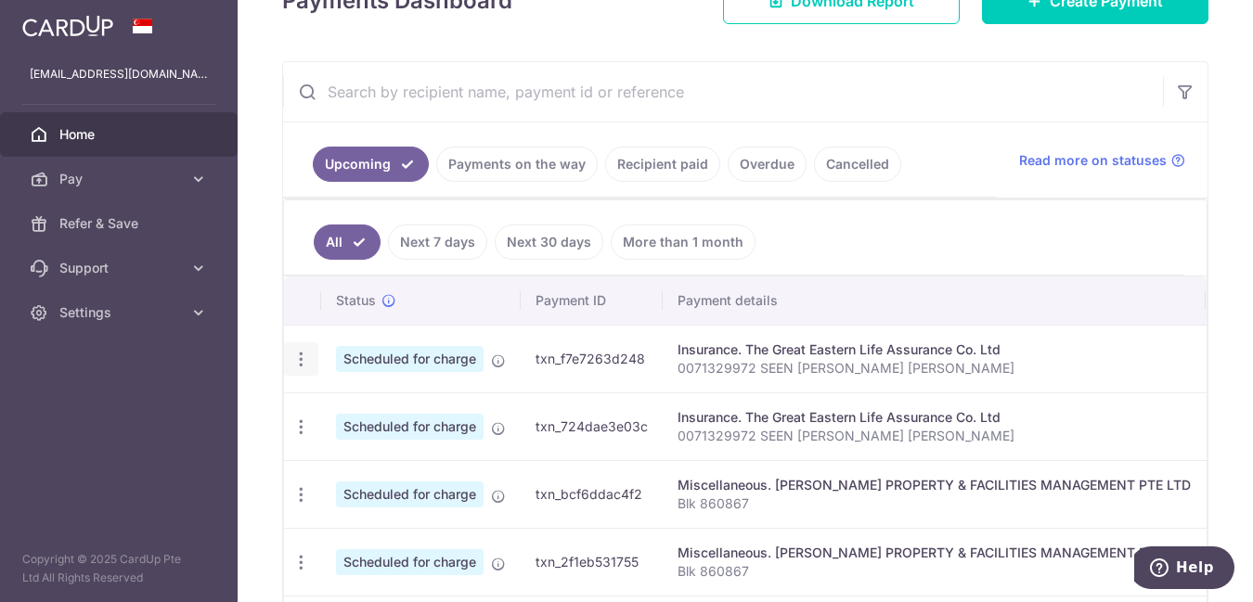
click at [292, 359] on icon "button" at bounding box center [300, 359] width 19 height 19
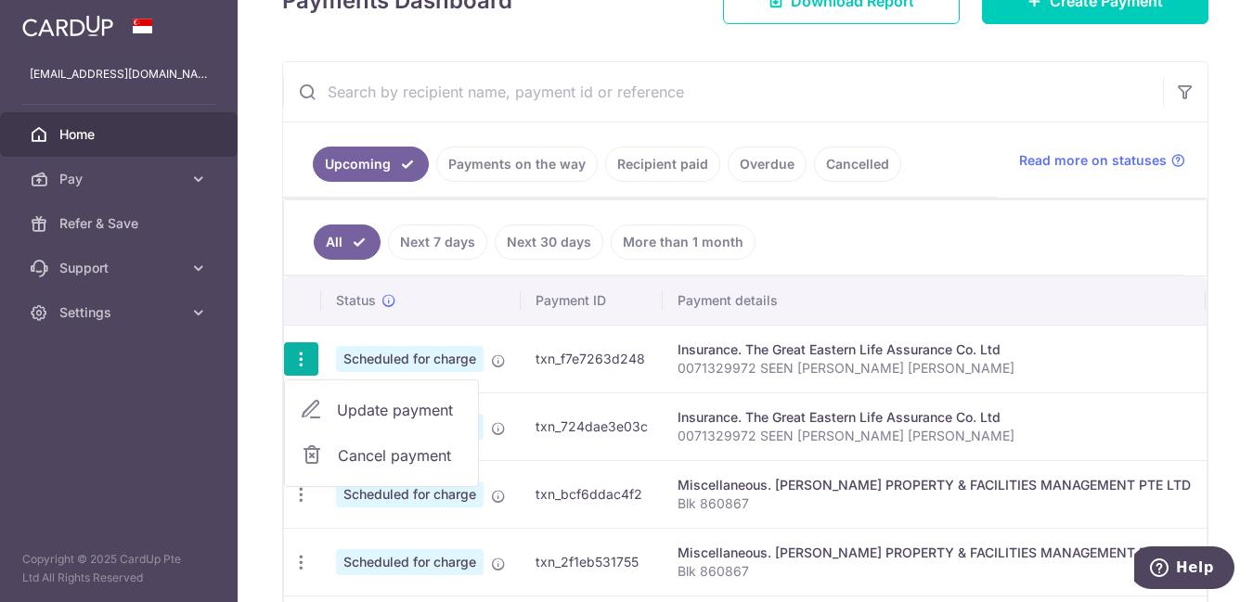
click at [368, 402] on span "Update payment" at bounding box center [400, 410] width 126 height 22
radio input "true"
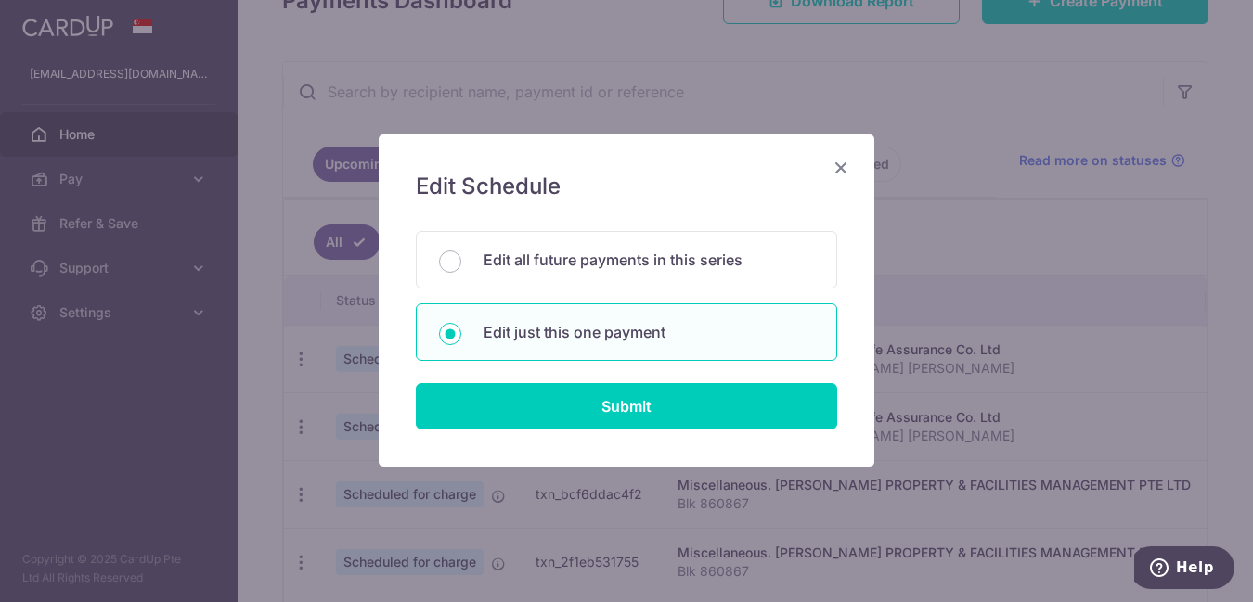
click at [848, 154] on div "Edit Schedule You will be editing all 10 payments to The Great Eastern Life Ass…" at bounding box center [627, 301] width 496 height 332
click at [844, 161] on icon "Close" at bounding box center [841, 167] width 22 height 23
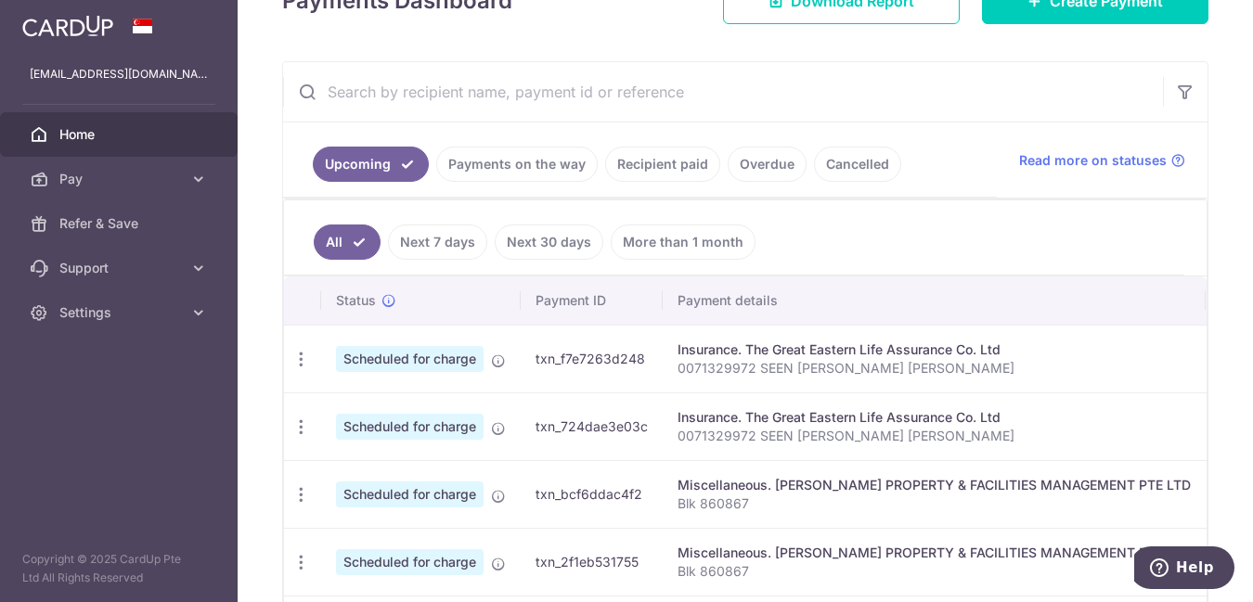
click at [730, 299] on th "Payment details" at bounding box center [934, 301] width 543 height 48
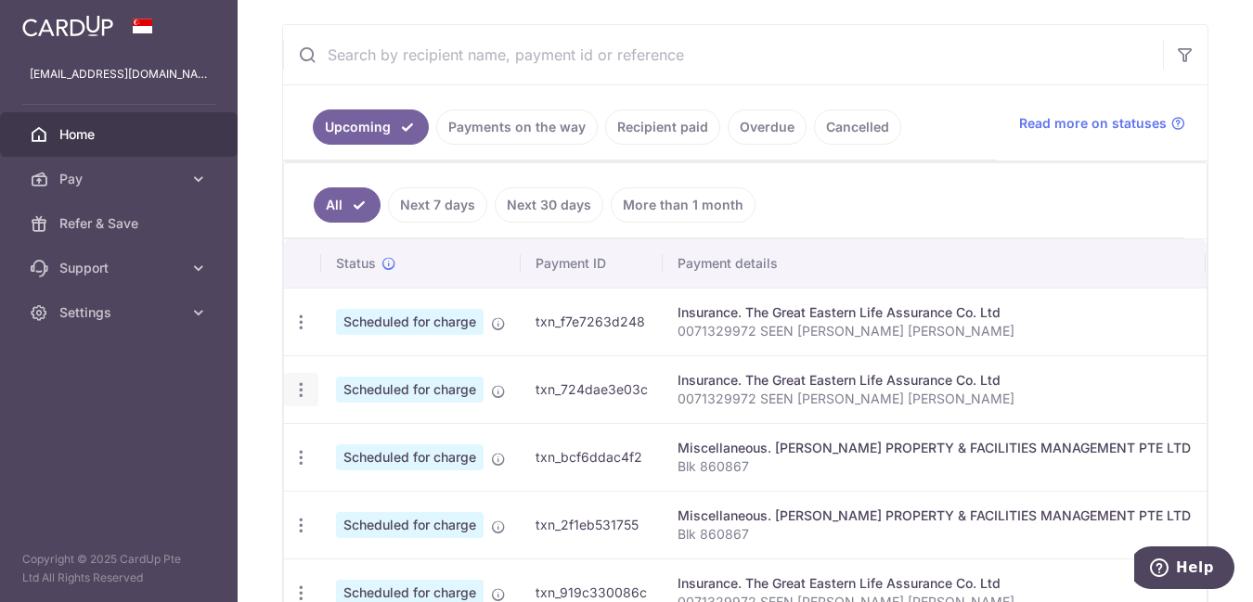
click at [299, 393] on icon "button" at bounding box center [300, 389] width 19 height 19
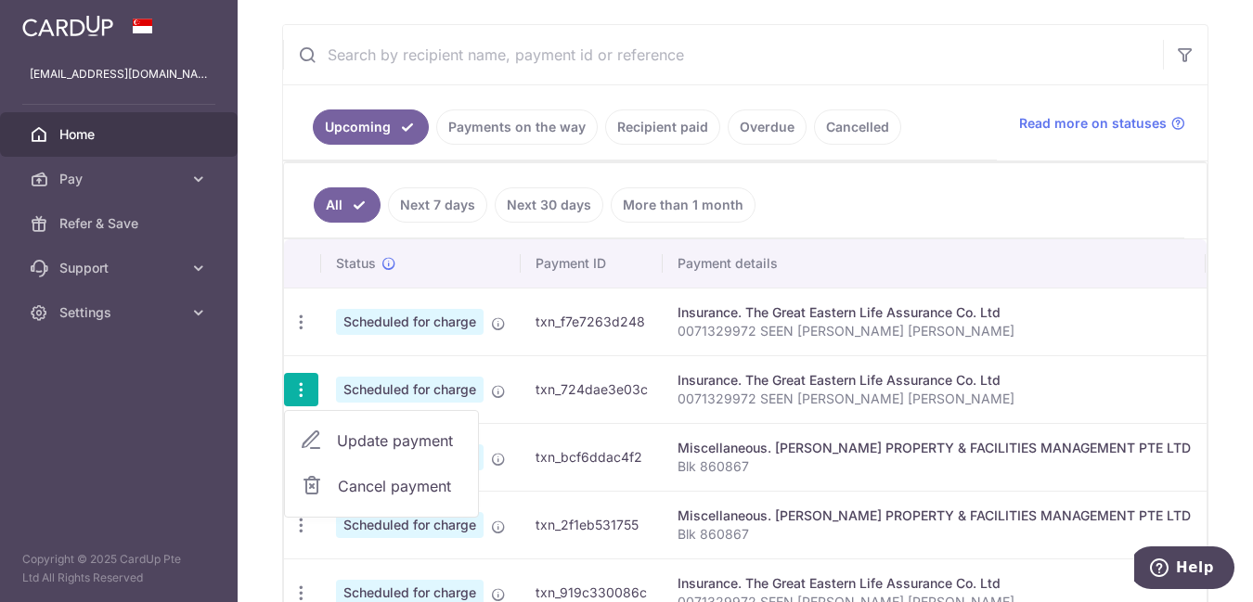
click at [380, 444] on span "Update payment" at bounding box center [400, 441] width 126 height 22
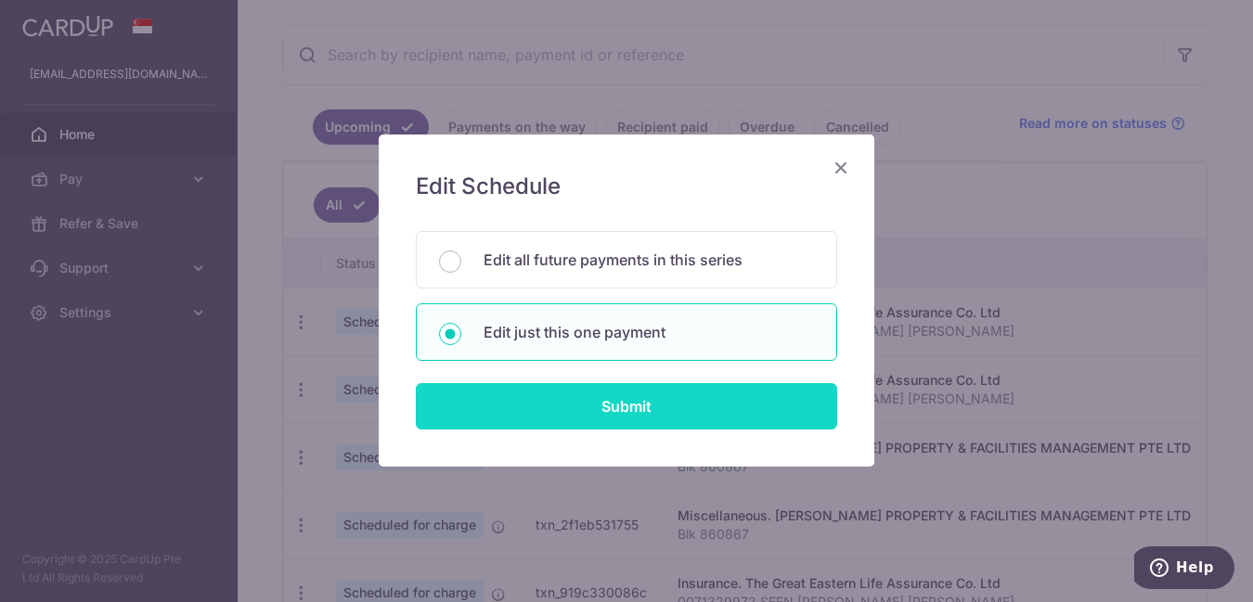
click at [524, 413] on input "Submit" at bounding box center [626, 406] width 421 height 46
radio input "true"
type input "652.05"
type input "18/10/2025"
type input "0071329972 SEEN [PERSON_NAME] [PERSON_NAME]"
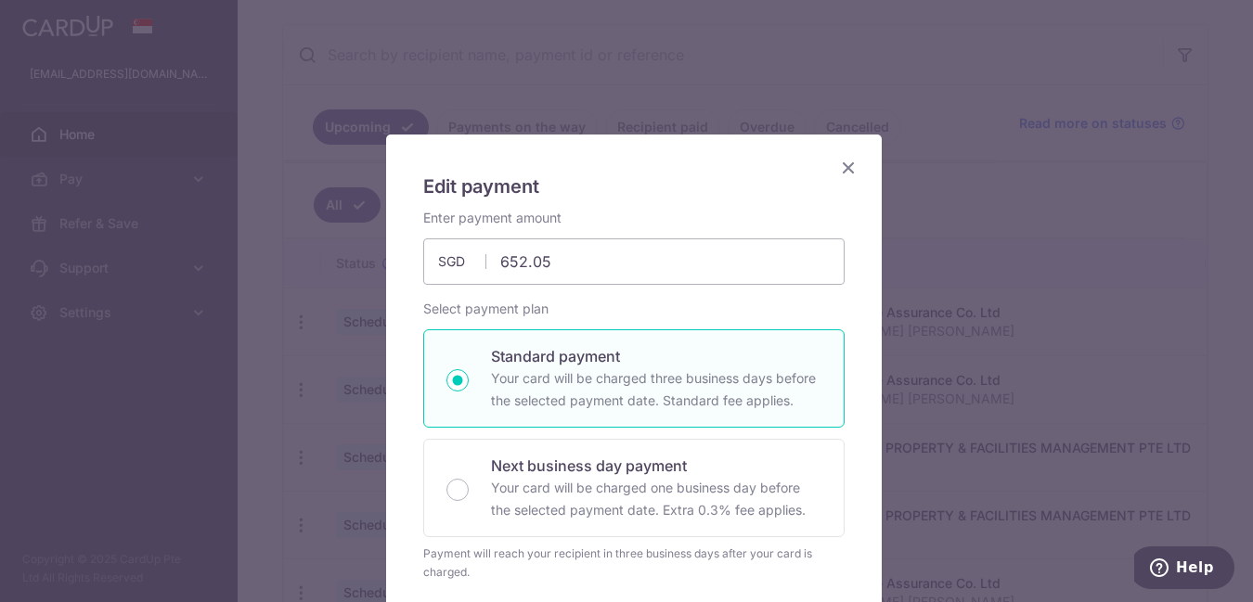
type input "REC185"
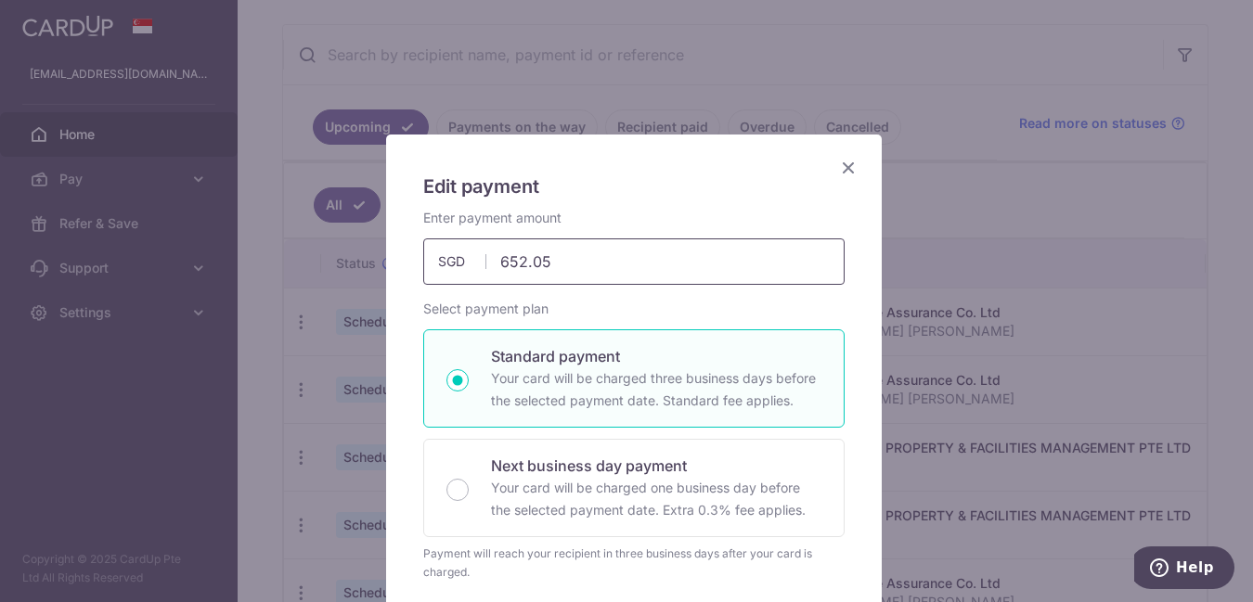
click at [568, 277] on input "652.05" at bounding box center [633, 261] width 421 height 46
type input "490.92"
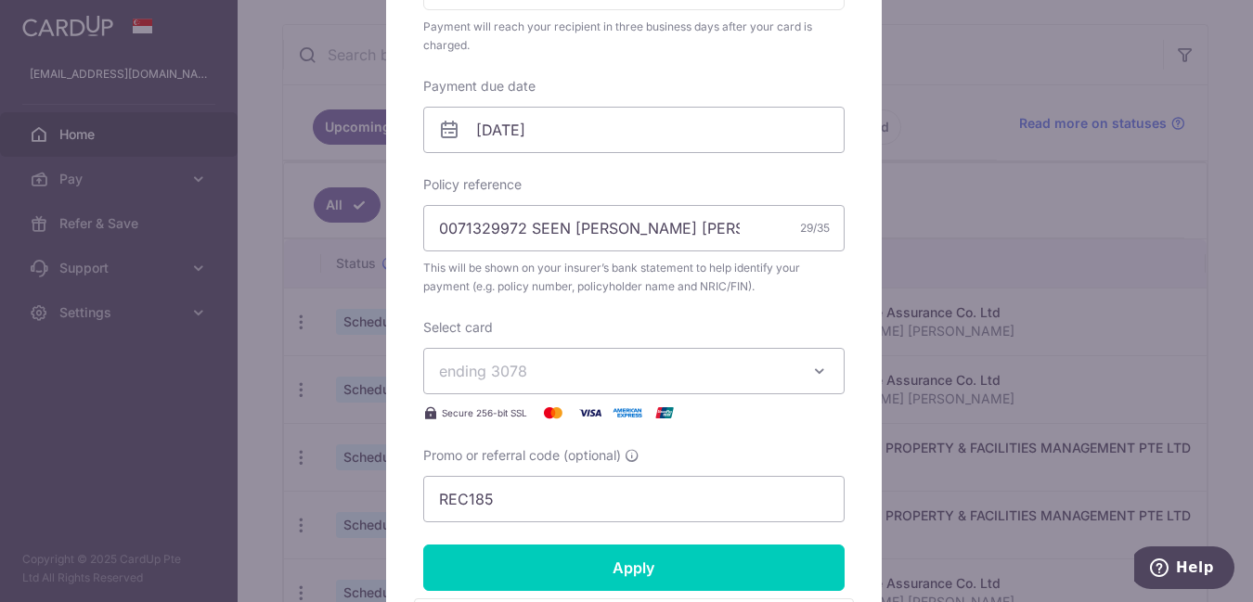
scroll to position [544, 0]
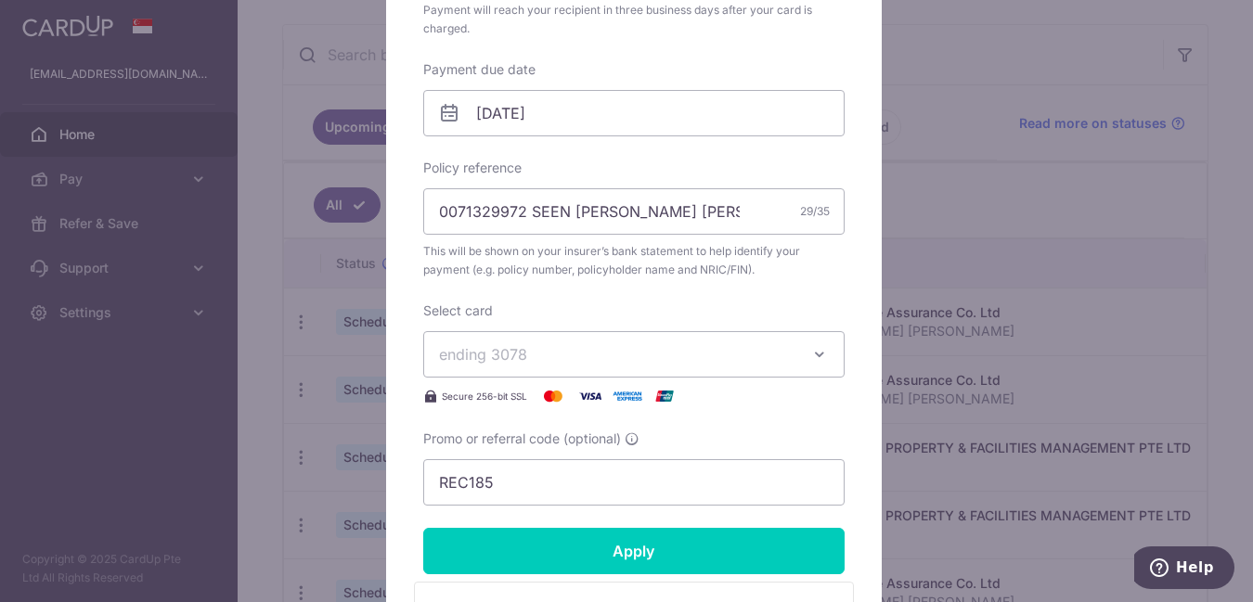
click at [728, 349] on span "ending 3078" at bounding box center [617, 354] width 356 height 22
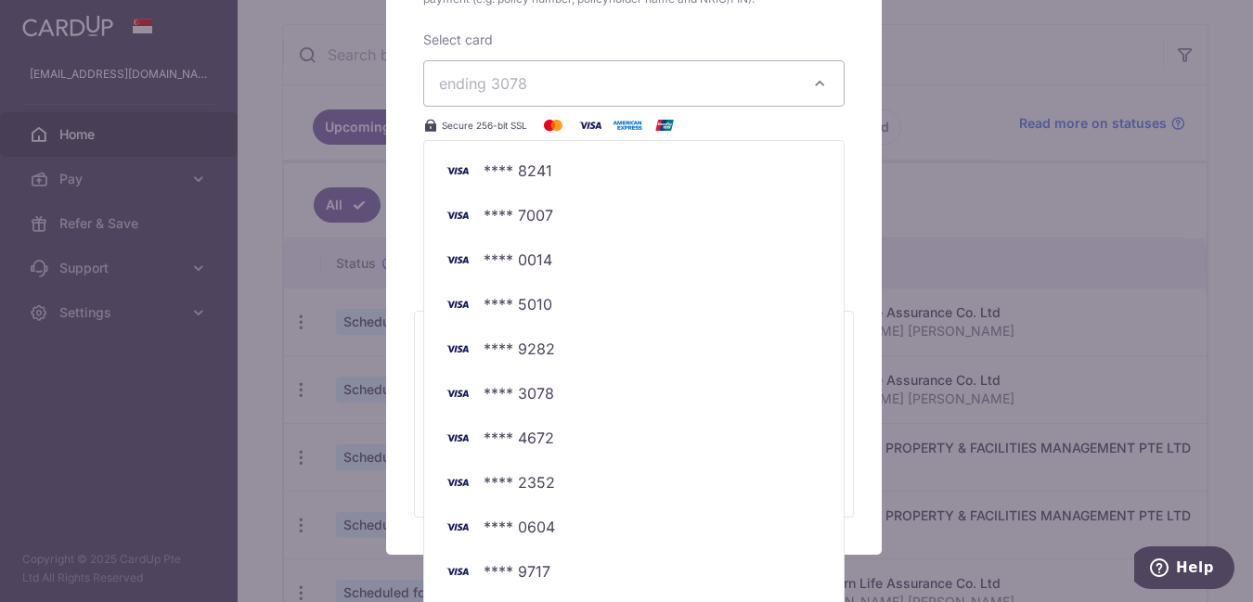
scroll to position [904, 0]
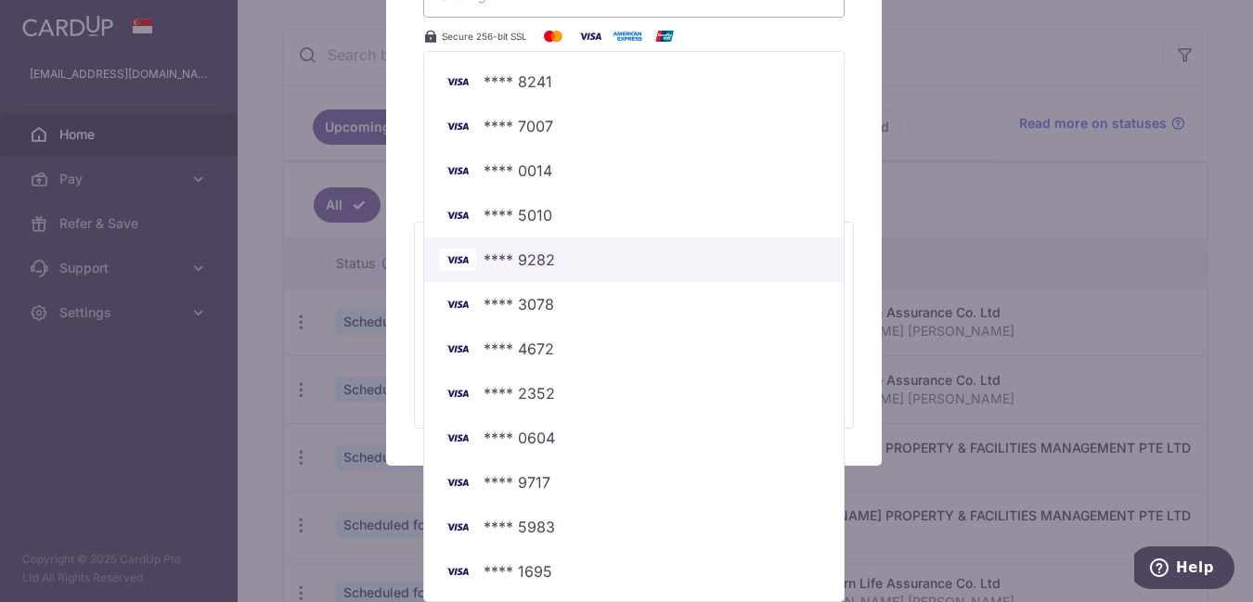
click at [530, 262] on span "**** 9282" at bounding box center [518, 260] width 71 height 22
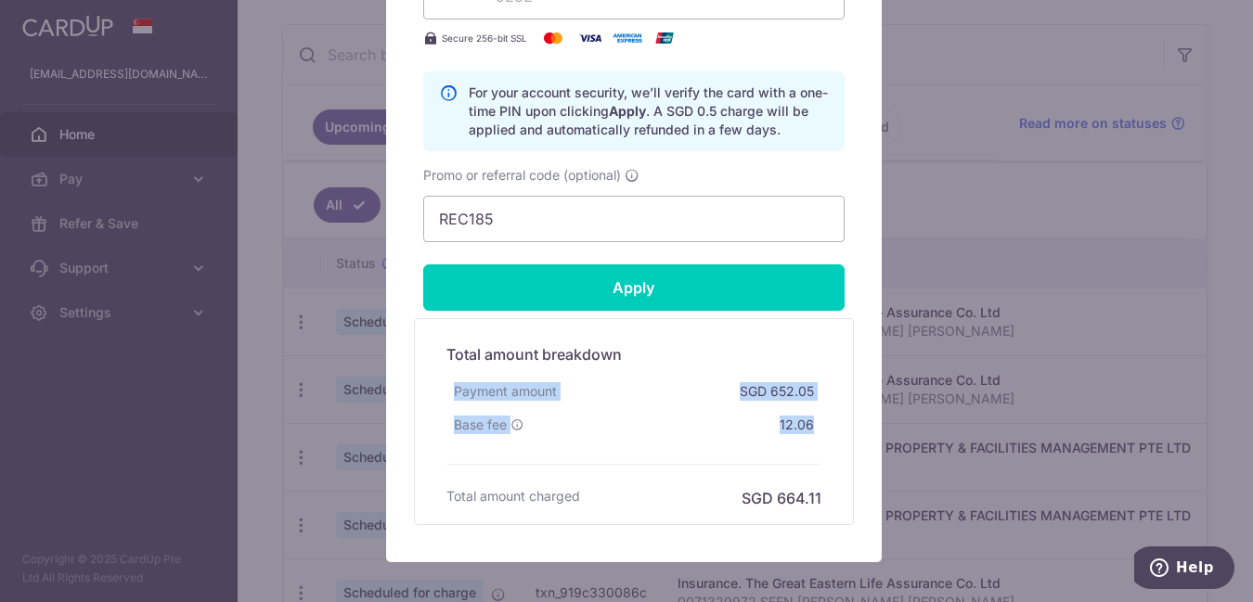
drag, startPoint x: 1238, startPoint y: 410, endPoint x: 1252, endPoint y: 317, distance: 93.8
click at [1252, 317] on div "Edit payment By clicking apply, you will make changes to all payments to The Gr…" at bounding box center [626, 301] width 1253 height 602
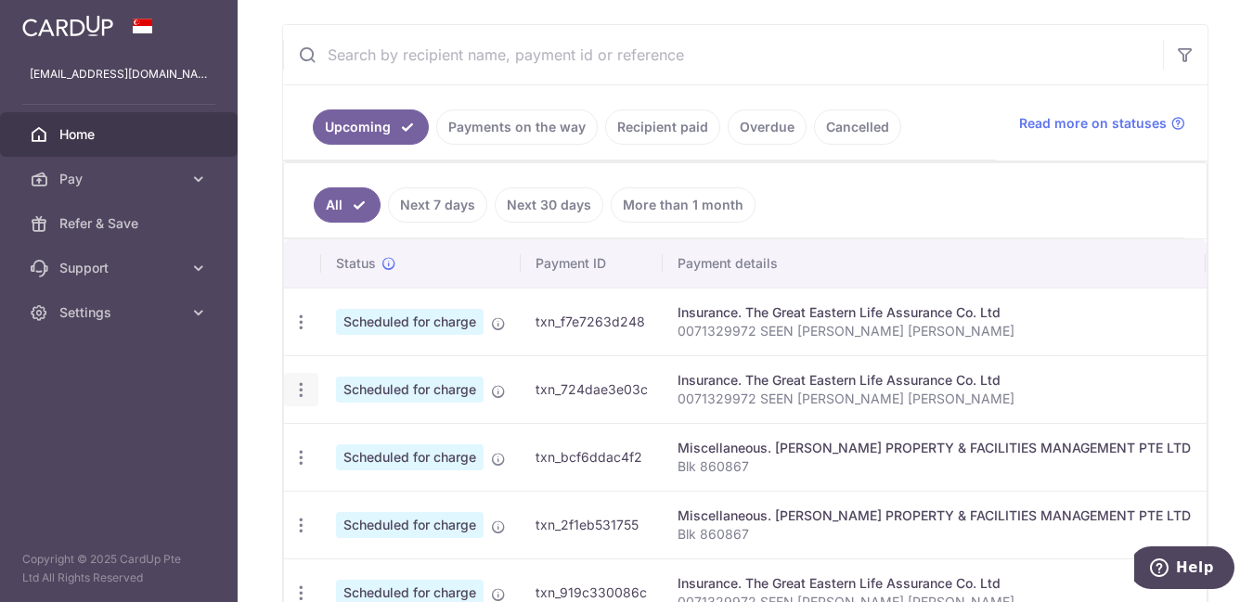
click at [292, 393] on icon "button" at bounding box center [300, 389] width 19 height 19
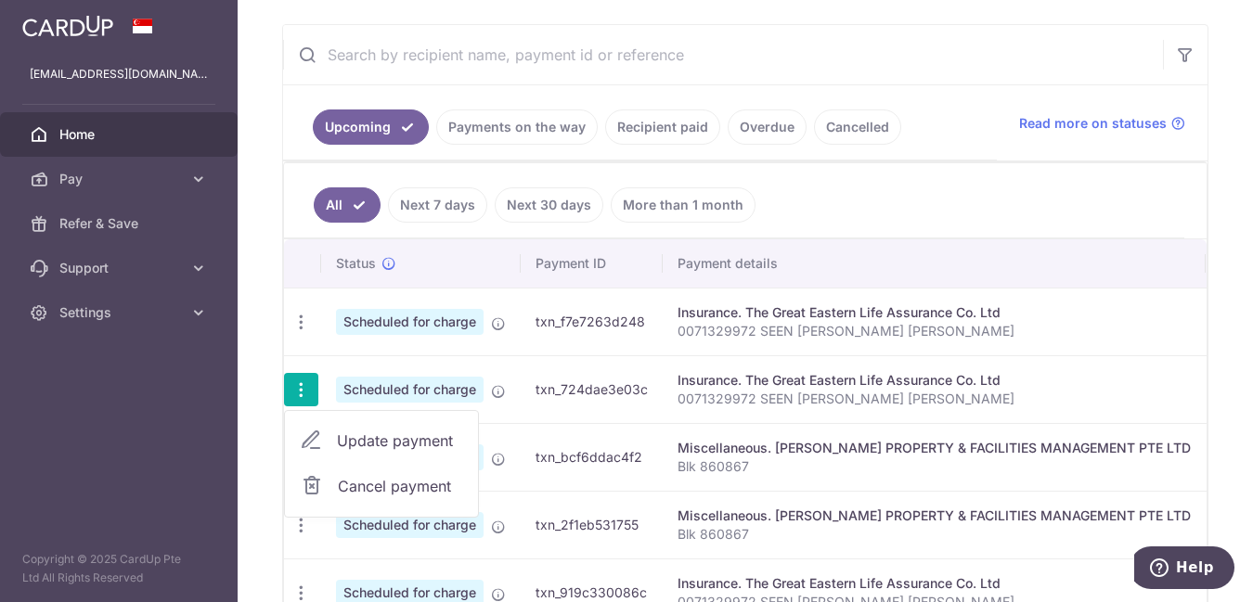
click at [359, 438] on span "Update payment" at bounding box center [400, 441] width 126 height 22
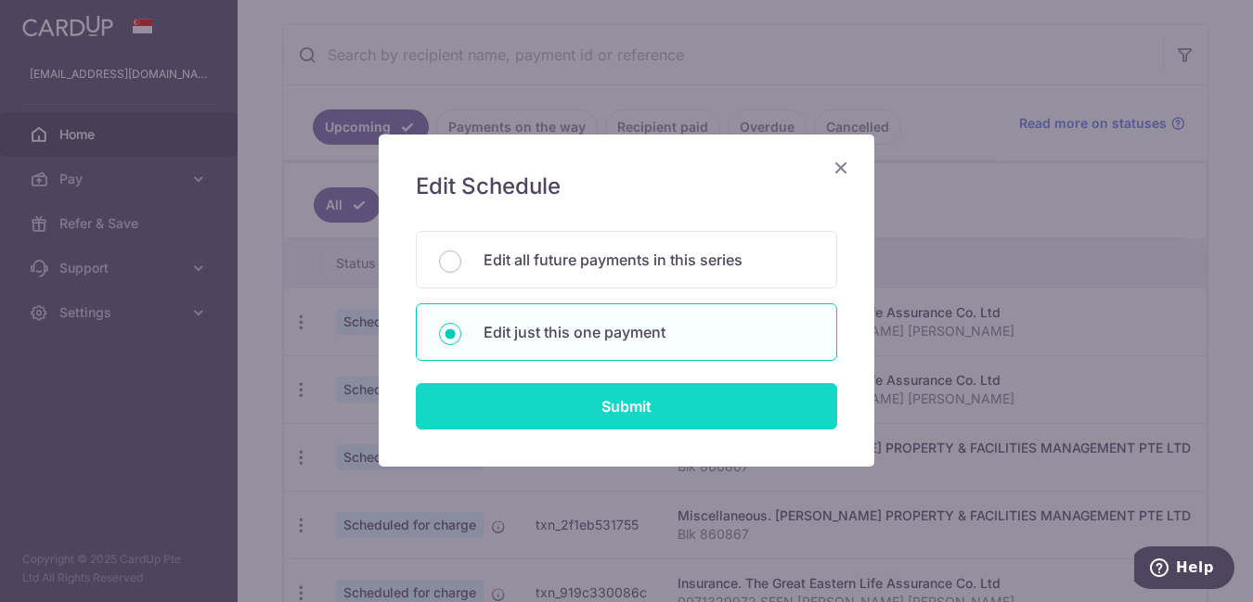
click at [522, 426] on input "Submit" at bounding box center [626, 406] width 421 height 46
type input "652.05"
radio input "true"
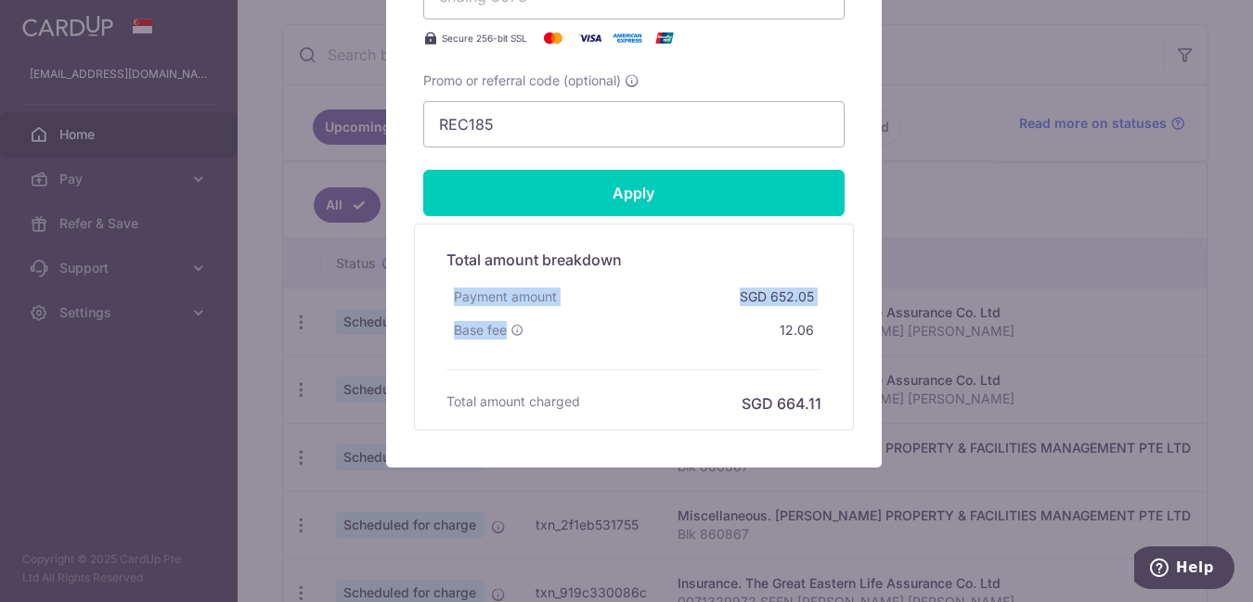
scroll to position [0, 0]
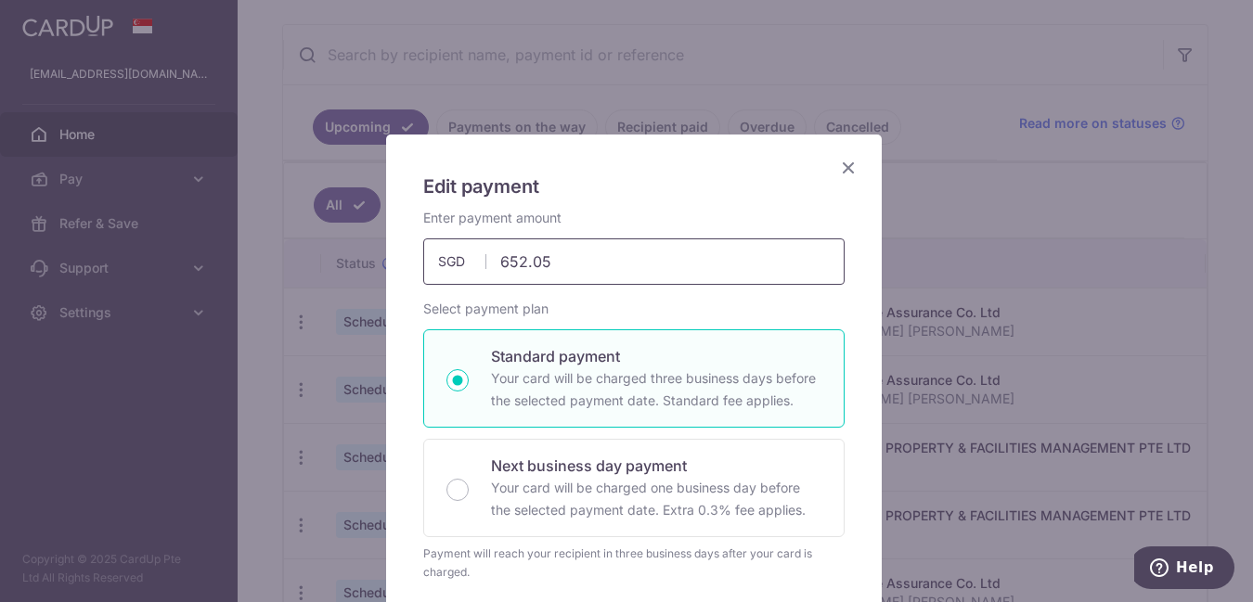
click at [571, 256] on input "652.05" at bounding box center [633, 261] width 421 height 46
type input "490.92"
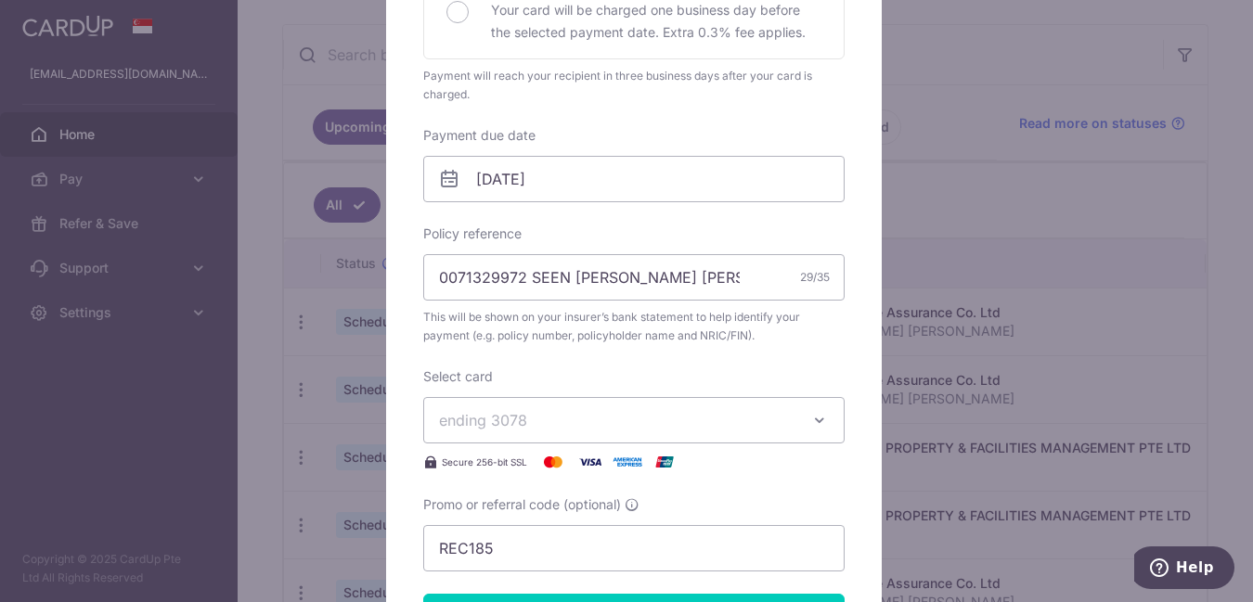
scroll to position [493, 0]
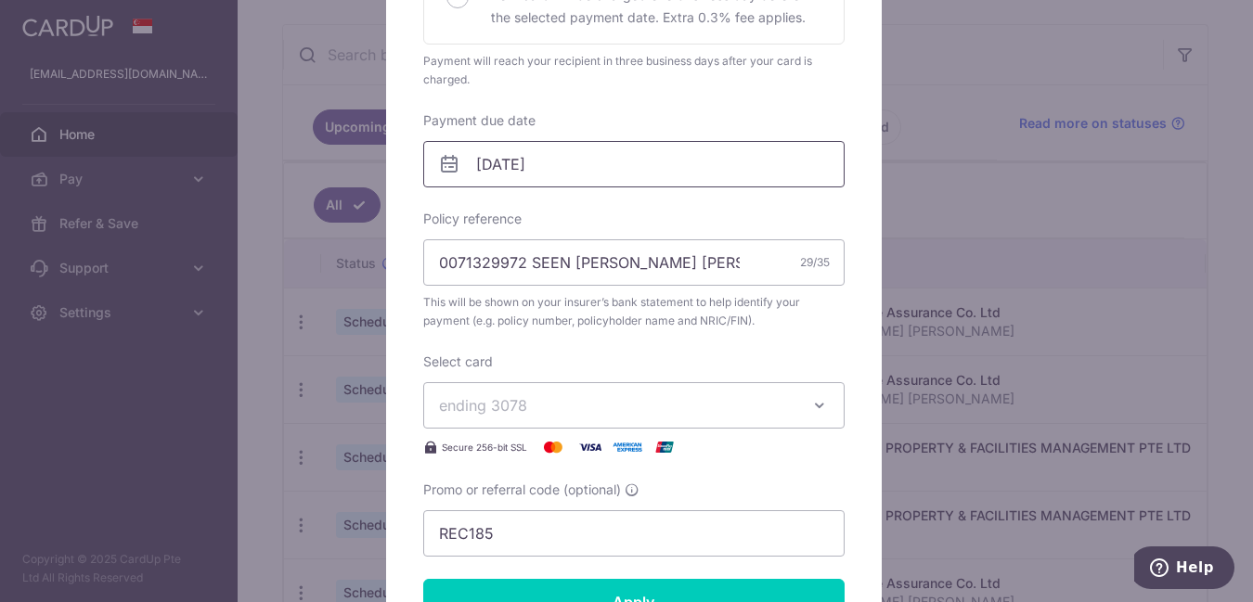
click at [564, 176] on input "18/10/2025" at bounding box center [633, 164] width 421 height 46
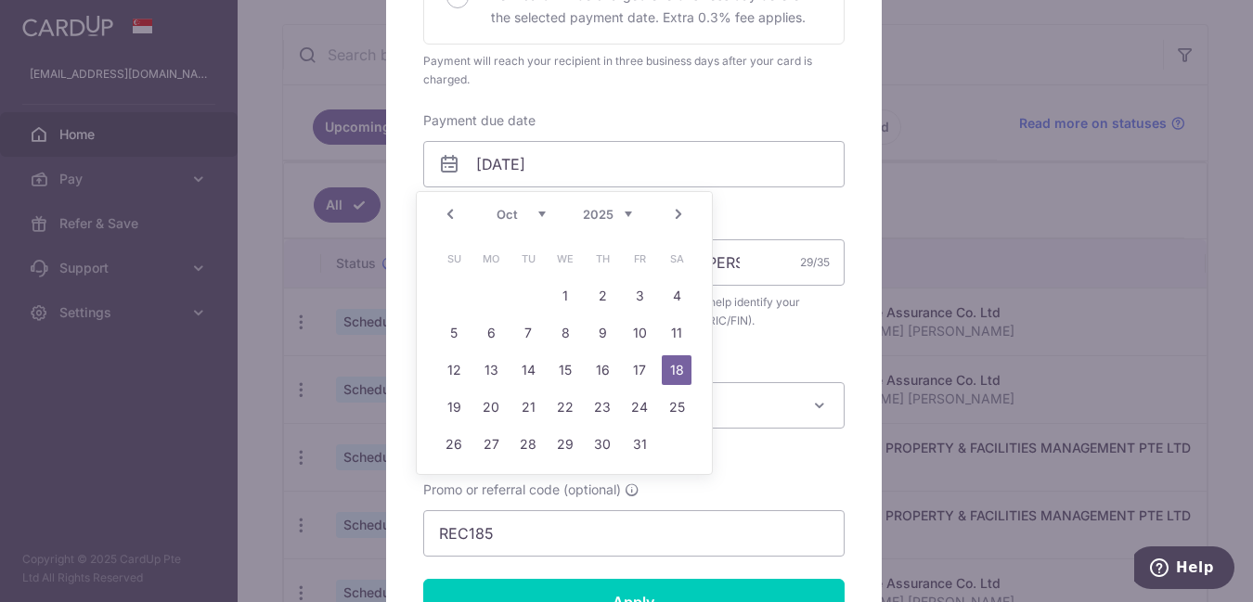
click at [454, 209] on link "Prev" at bounding box center [450, 214] width 22 height 22
click at [638, 367] on link "19" at bounding box center [640, 370] width 30 height 30
type input "[DATE]"
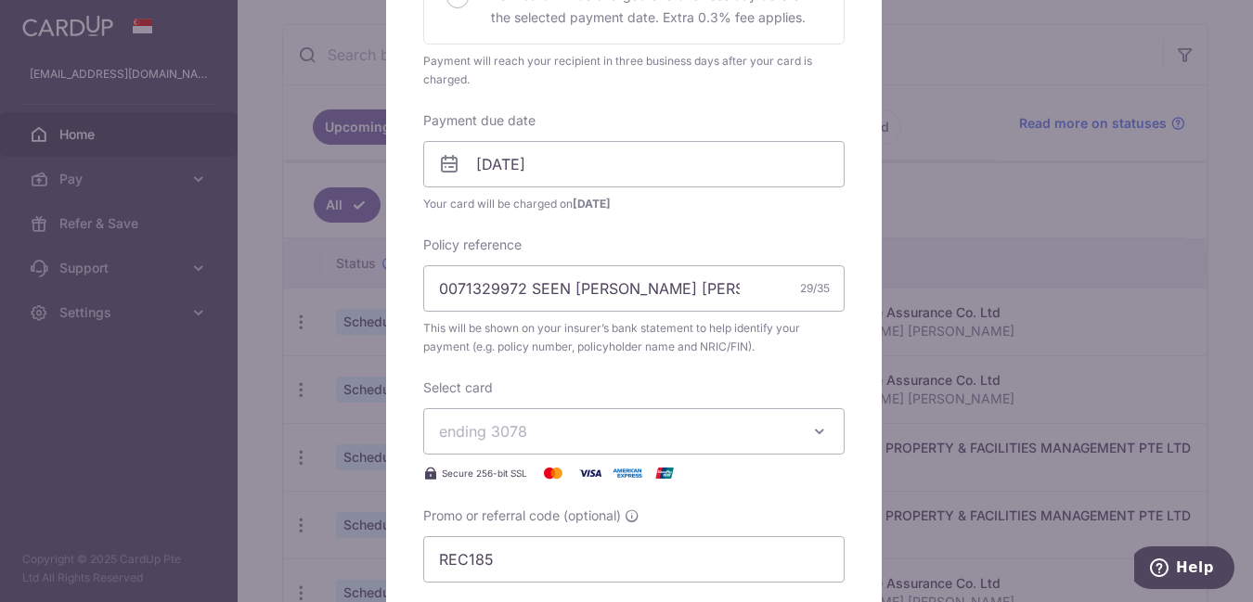
click at [825, 430] on button "ending 3078" at bounding box center [633, 431] width 421 height 46
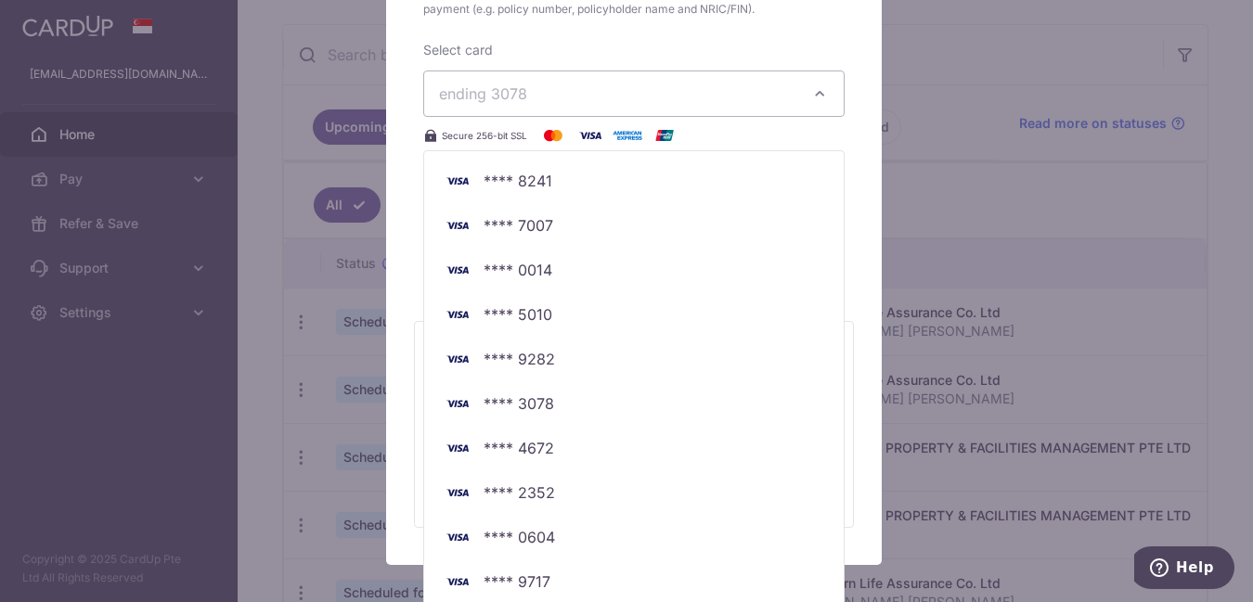
scroll to position [868, 0]
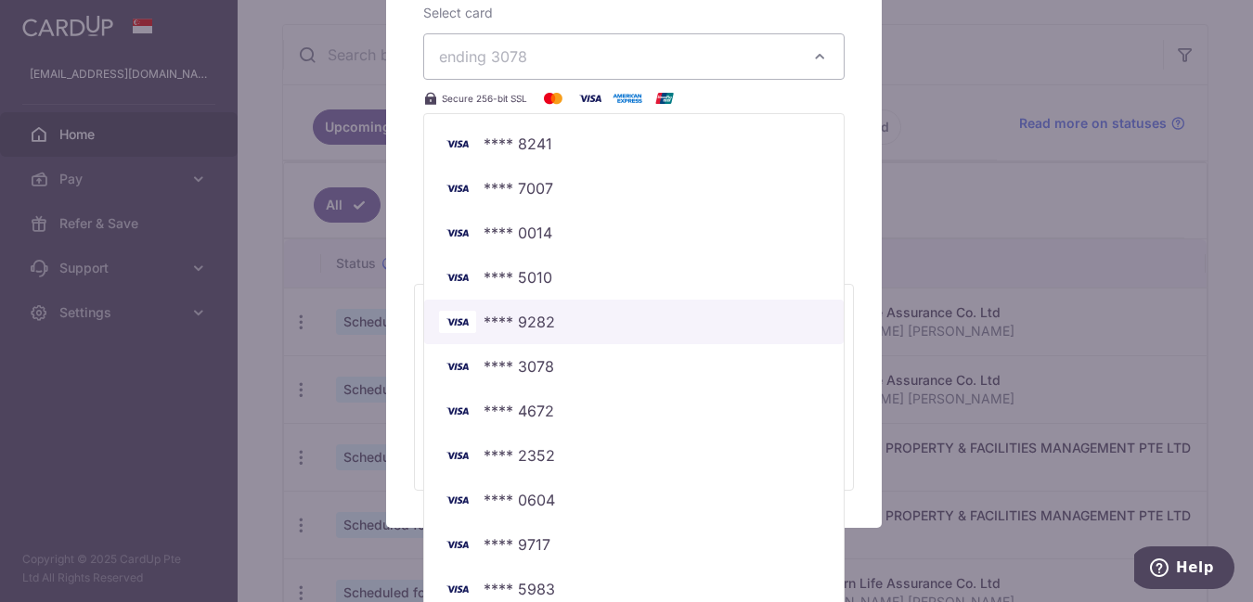
click at [555, 318] on span "**** 9282" at bounding box center [634, 322] width 390 height 22
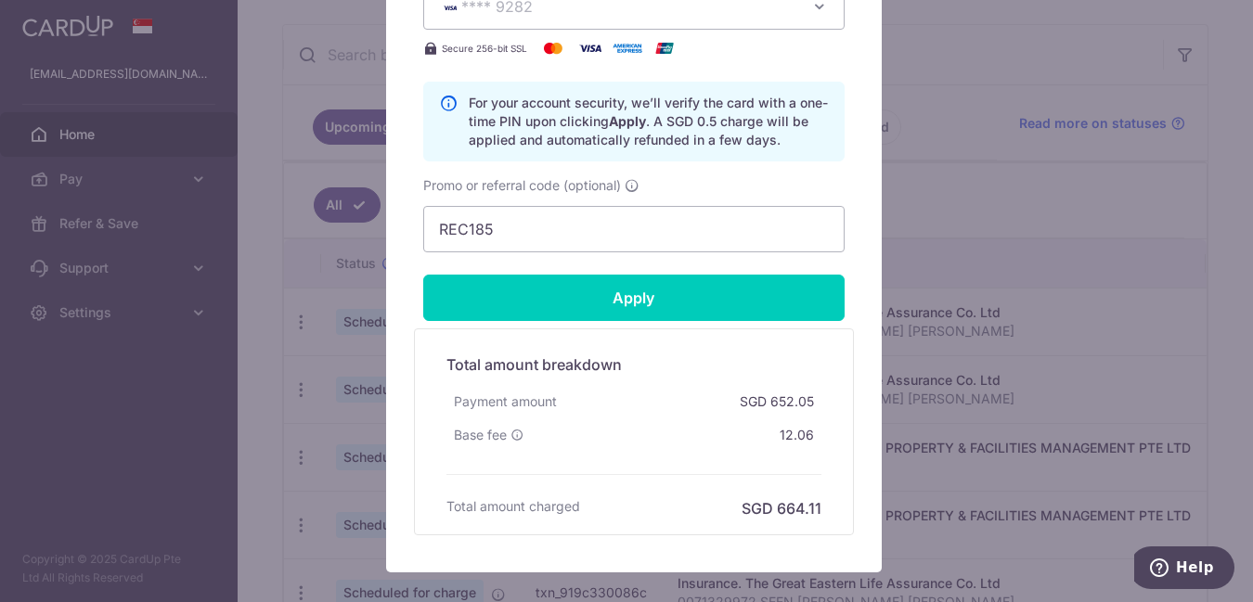
scroll to position [926, 0]
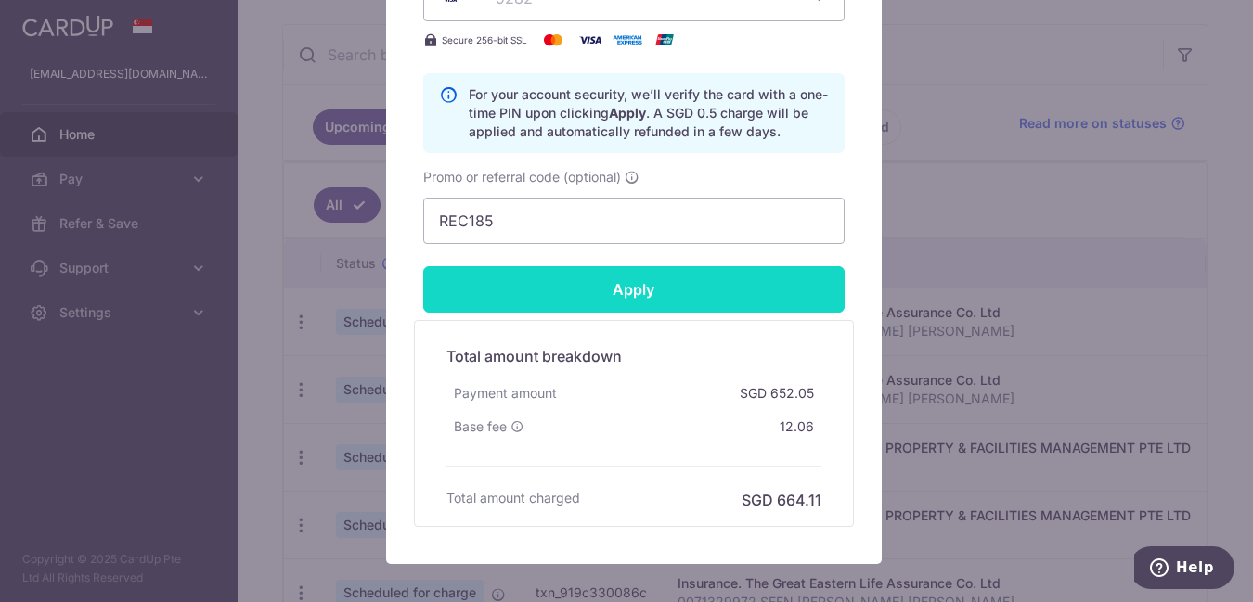
click at [540, 289] on input "Apply" at bounding box center [633, 289] width 421 height 46
type input "Successfully Applied"
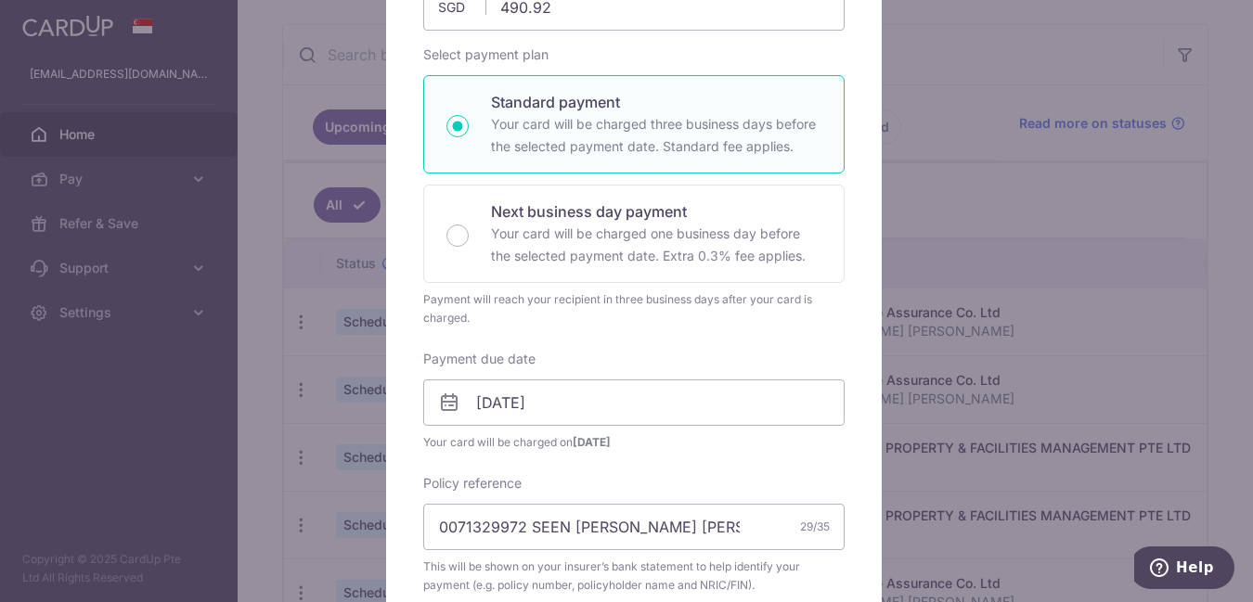
scroll to position [0, 0]
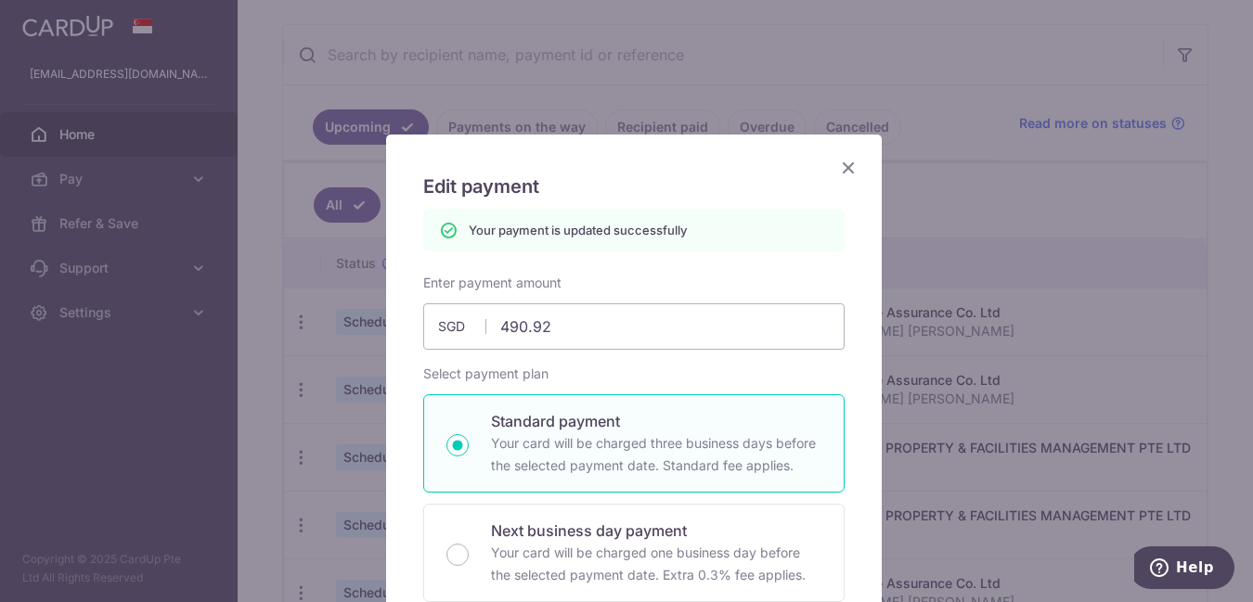
click at [840, 161] on icon "Close" at bounding box center [848, 167] width 22 height 23
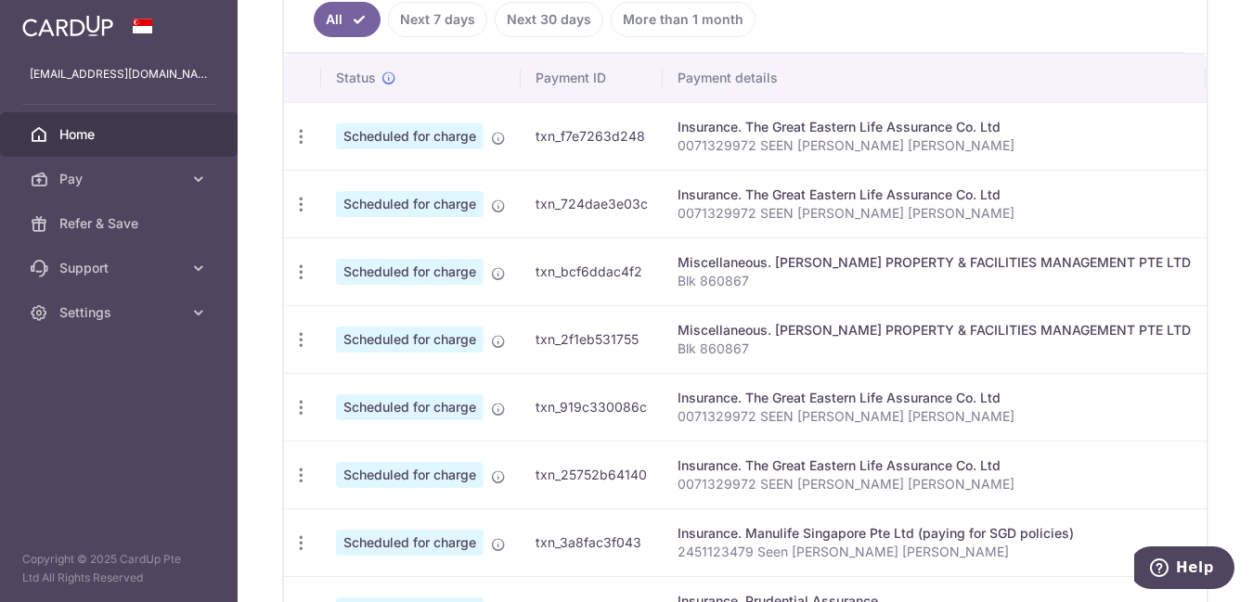
scroll to position [483, 0]
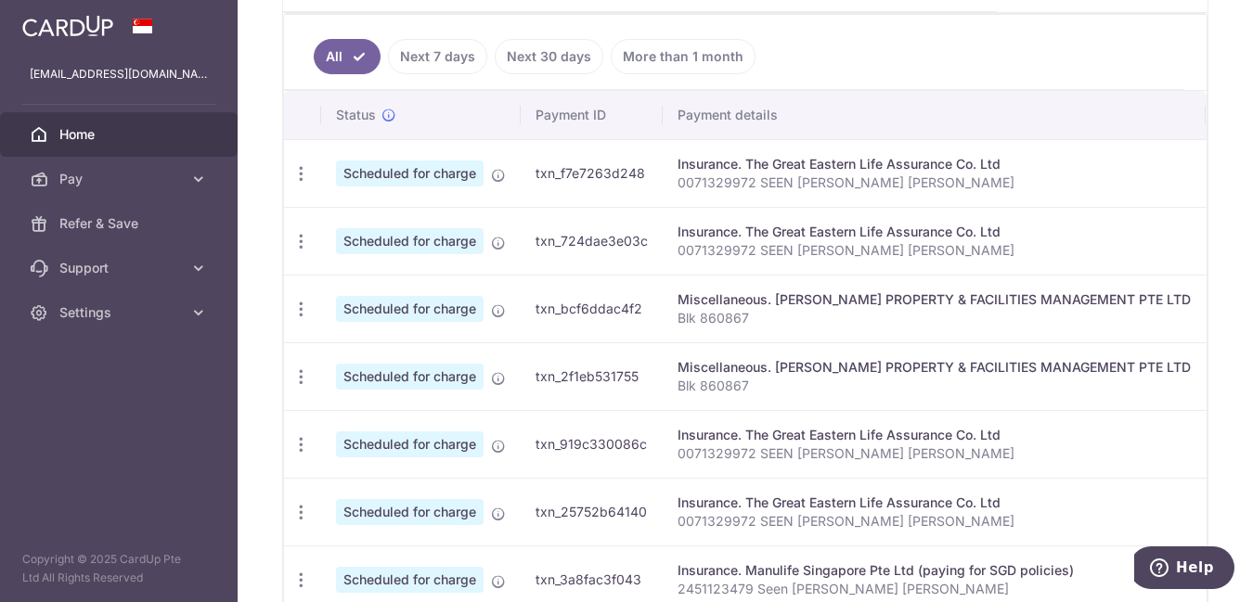
click at [761, 245] on p "0071329972 SEEN [PERSON_NAME] [PERSON_NAME]" at bounding box center [933, 250] width 513 height 19
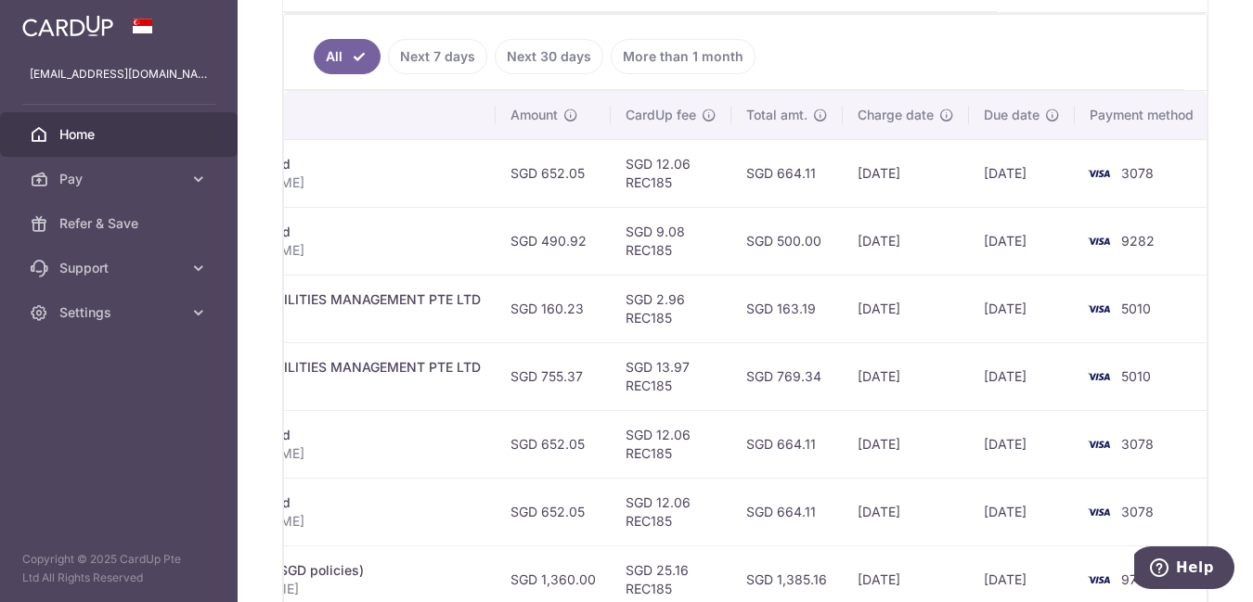
scroll to position [0, 673]
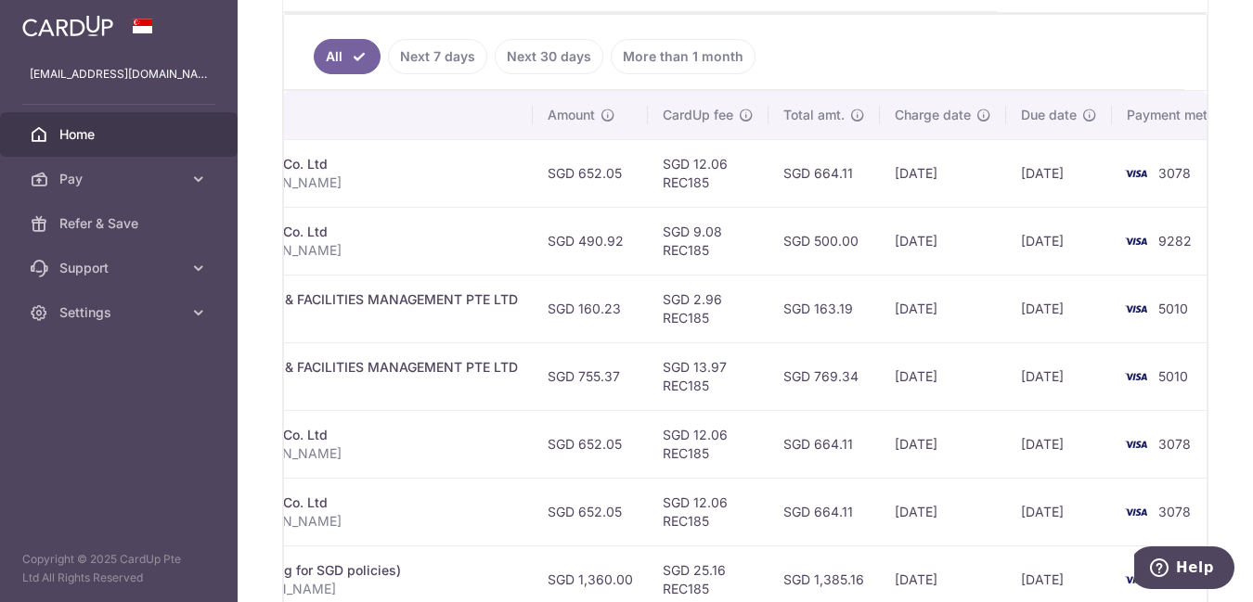
click at [474, 254] on p "0071329972 SEEN [PERSON_NAME] [PERSON_NAME]" at bounding box center [261, 250] width 513 height 19
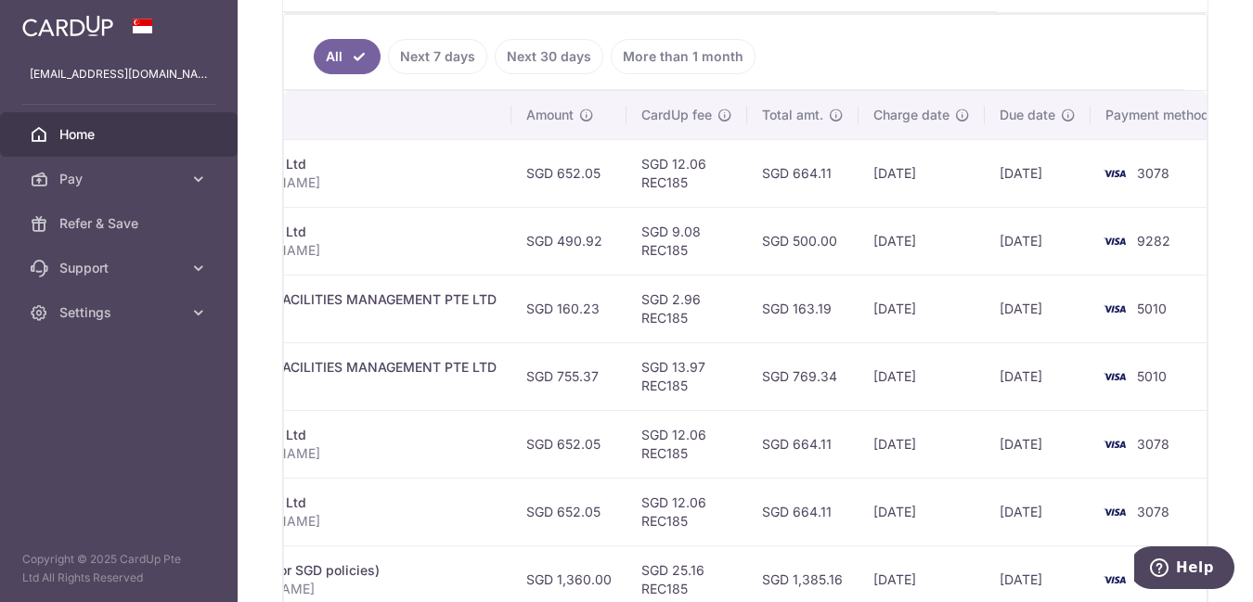
scroll to position [0, 710]
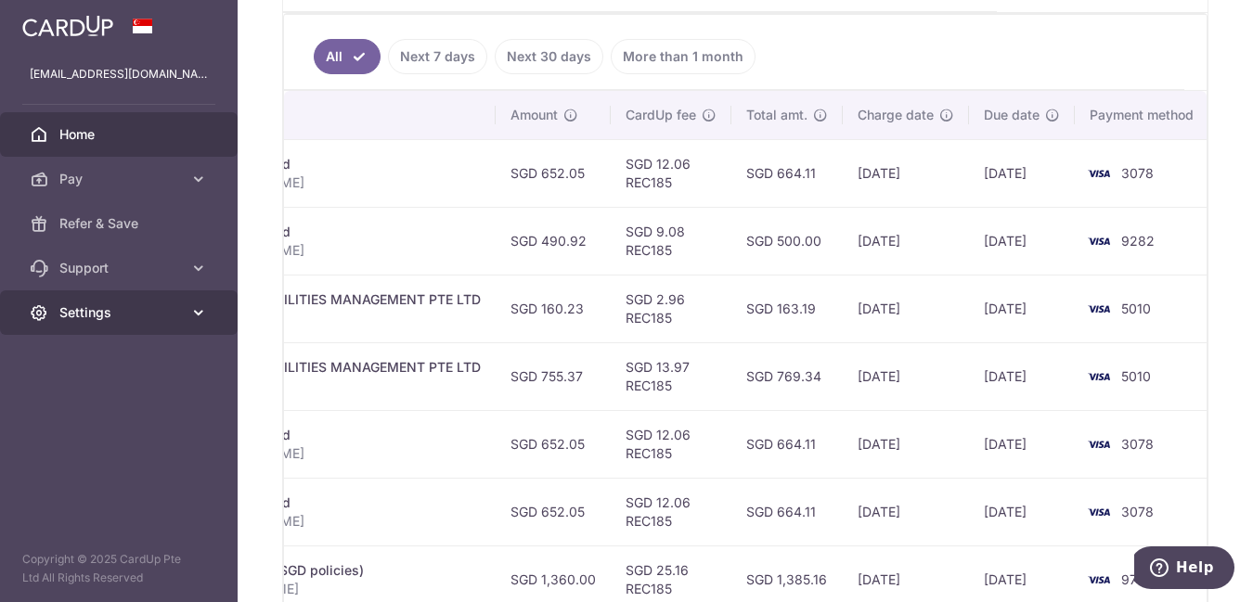
click at [98, 324] on link "Settings" at bounding box center [119, 312] width 238 height 45
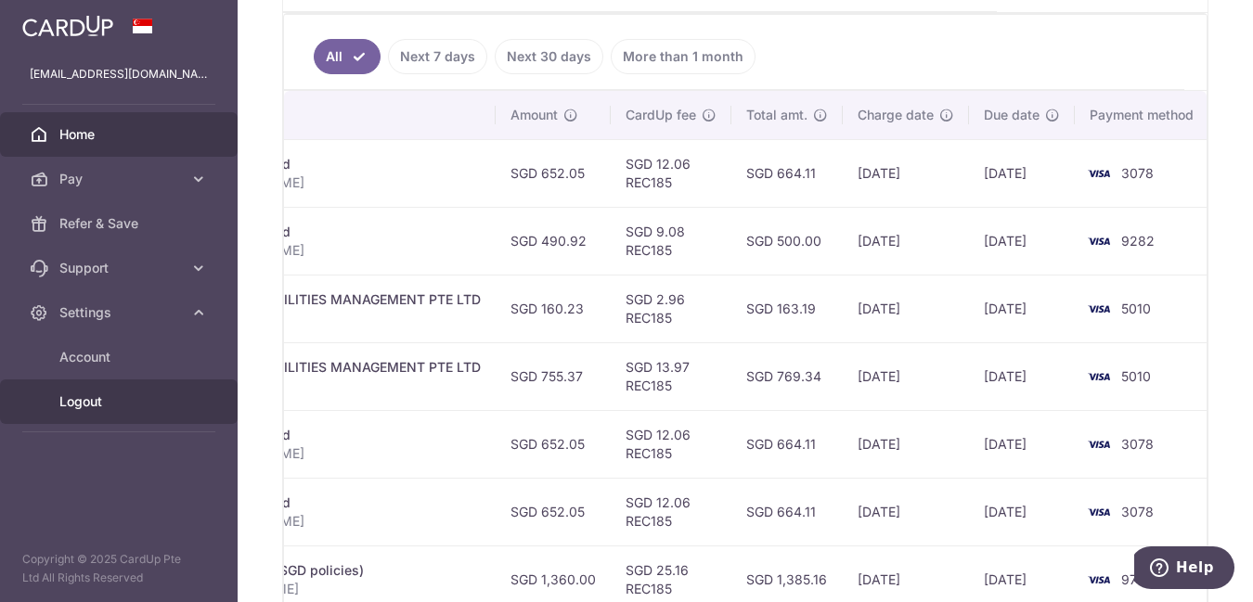
click at [95, 404] on span "Logout" at bounding box center [120, 402] width 122 height 19
